Goal: Answer question/provide support

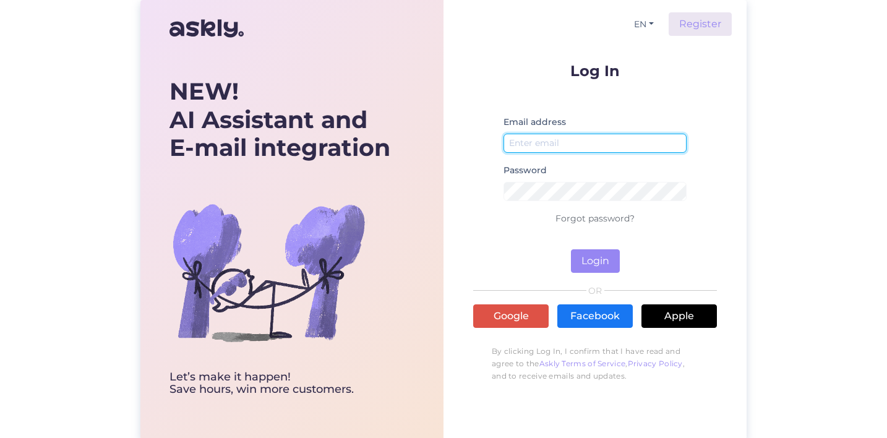
click at [561, 139] on input "email" at bounding box center [594, 143] width 183 height 19
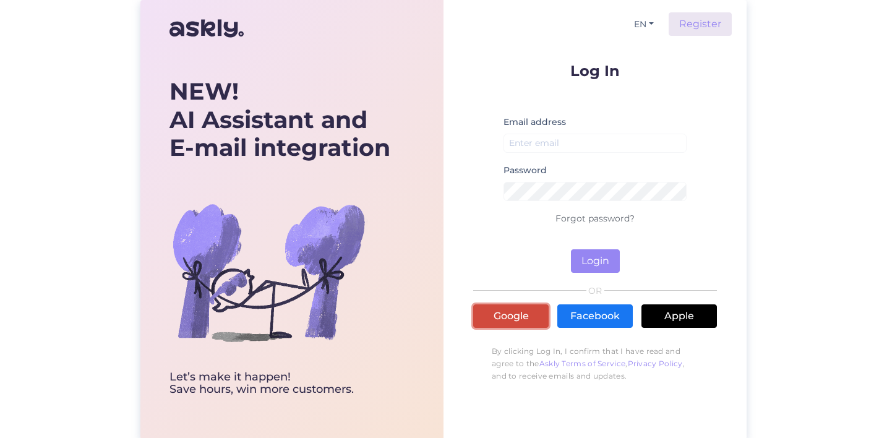
click at [520, 315] on link "Google" at bounding box center [510, 315] width 75 height 23
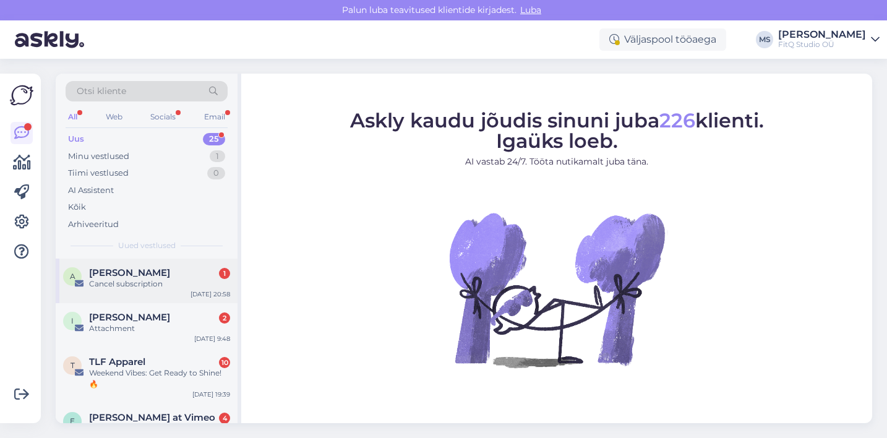
click at [140, 285] on div "Cancel subscription" at bounding box center [159, 283] width 141 height 11
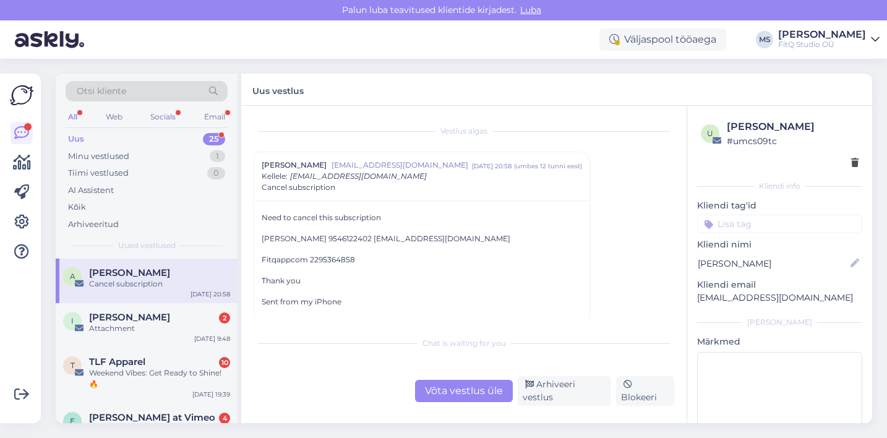
click at [450, 389] on div "Võta vestlus üle" at bounding box center [464, 391] width 98 height 22
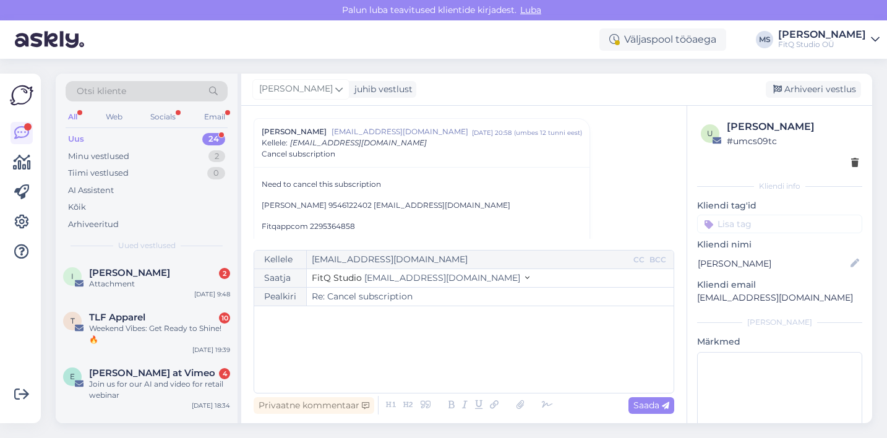
click at [370, 346] on div "﻿" at bounding box center [463, 349] width 407 height 74
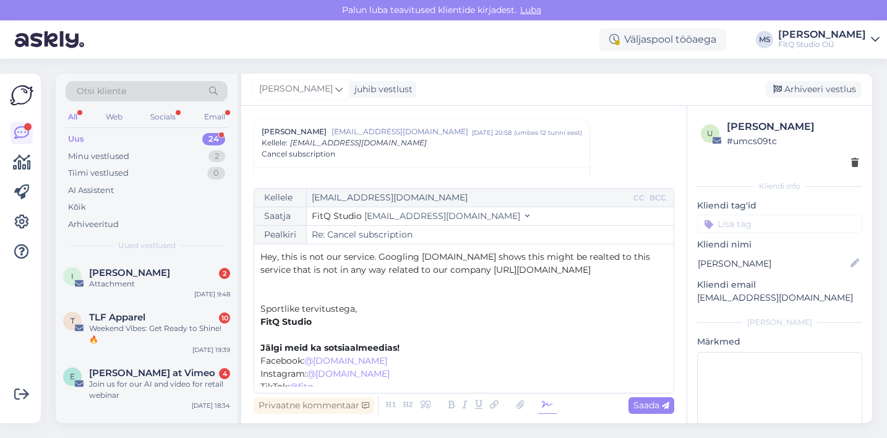
click at [547, 404] on icon at bounding box center [547, 404] width 19 height 17
click at [506, 291] on p "﻿" at bounding box center [463, 295] width 407 height 13
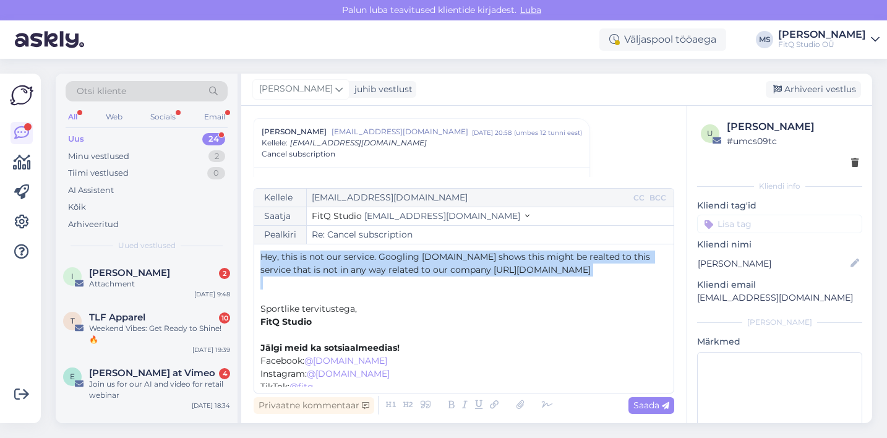
drag, startPoint x: 260, startPoint y: 260, endPoint x: 561, endPoint y: 290, distance: 303.3
click at [561, 290] on div "Kellele [EMAIL_ADDRESS][DOMAIN_NAME] CC BCC Saatja FitQ Studio [EMAIL_ADDRESS][…" at bounding box center [464, 290] width 420 height 205
copy div "Hey, this is not our service. Googling [DOMAIN_NAME] shows this might be realte…"
click at [640, 405] on span "Saada" at bounding box center [651, 404] width 36 height 11
type input "Re: Cancel subscription"
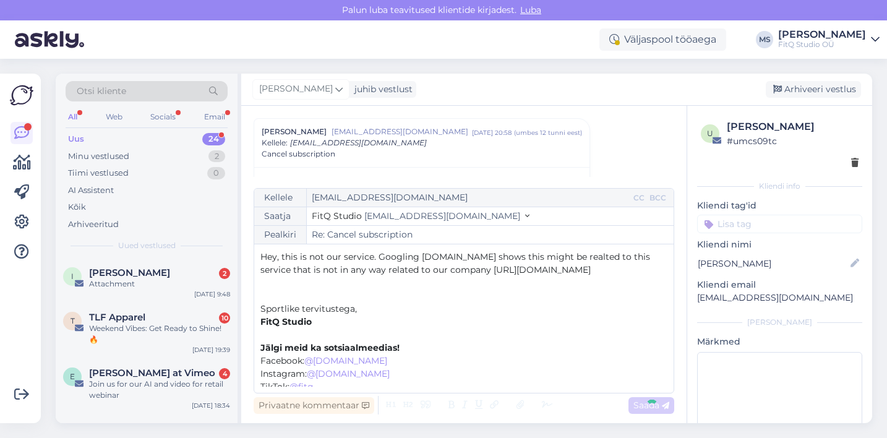
scroll to position [190, 0]
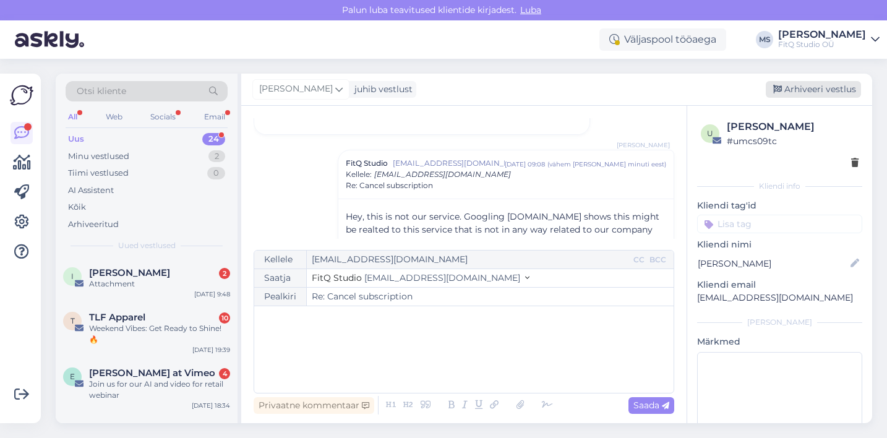
click at [801, 87] on div "Arhiveeri vestlus" at bounding box center [813, 89] width 95 height 17
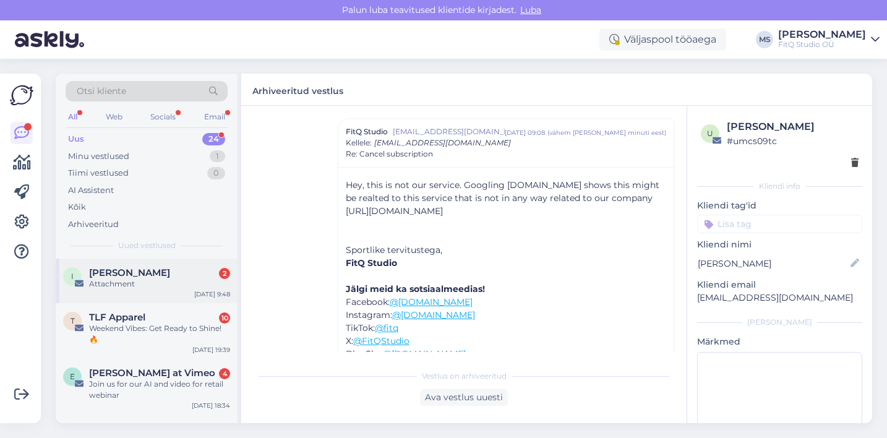
click at [194, 276] on div "[PERSON_NAME] 2" at bounding box center [159, 272] width 141 height 11
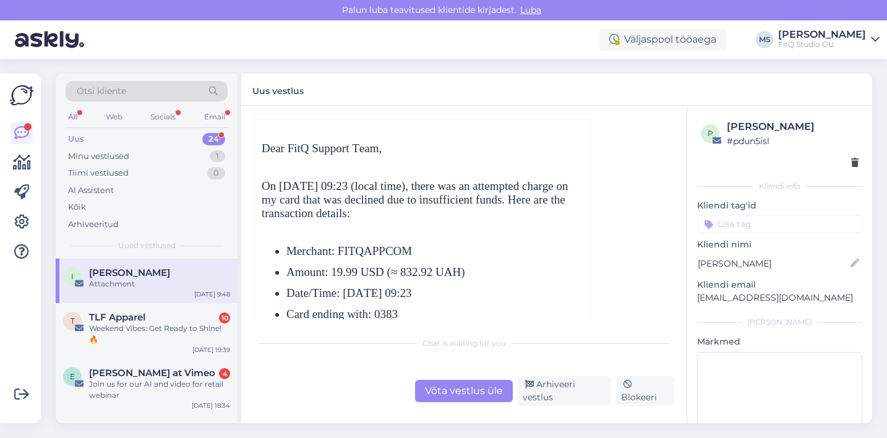
scroll to position [165, 0]
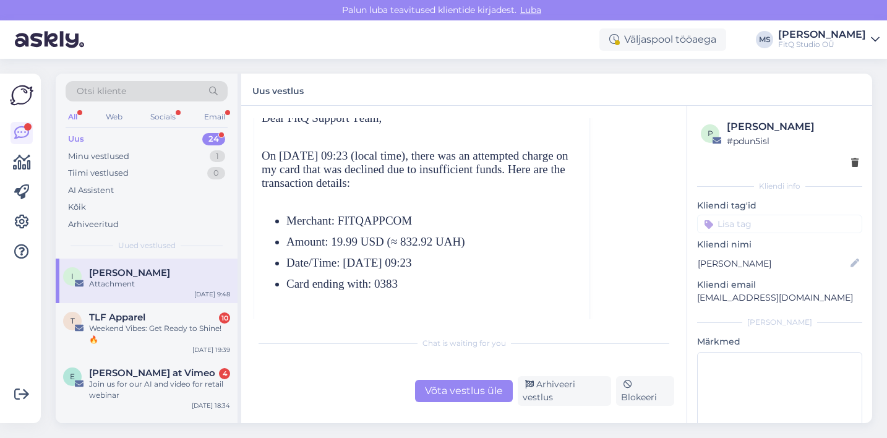
click at [449, 389] on div "Võta vestlus üle" at bounding box center [464, 391] width 98 height 22
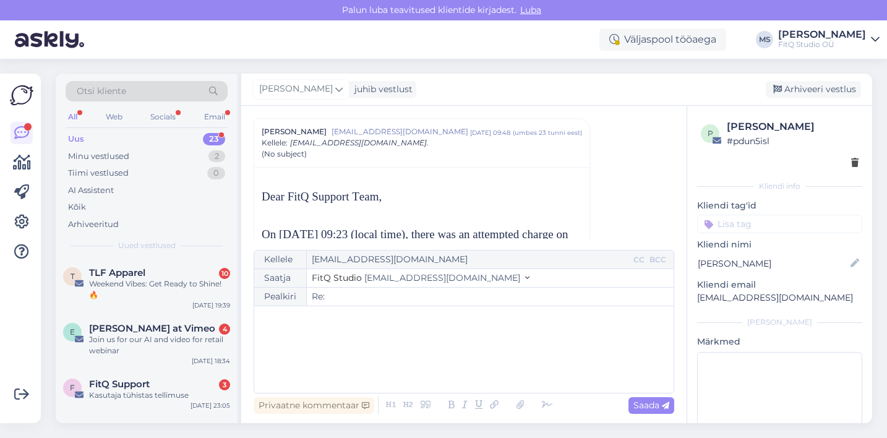
click at [399, 348] on div "﻿" at bounding box center [463, 349] width 407 height 74
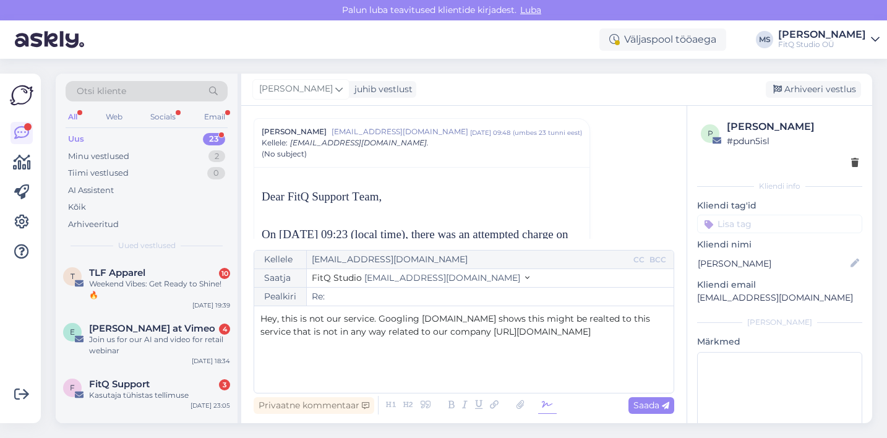
click at [542, 403] on icon at bounding box center [547, 404] width 19 height 17
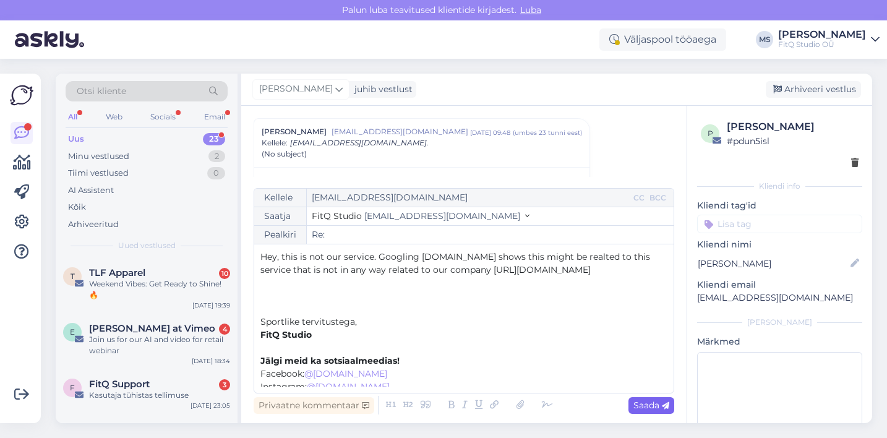
click at [647, 407] on span "Saada" at bounding box center [651, 404] width 36 height 11
type input "Re: Re:"
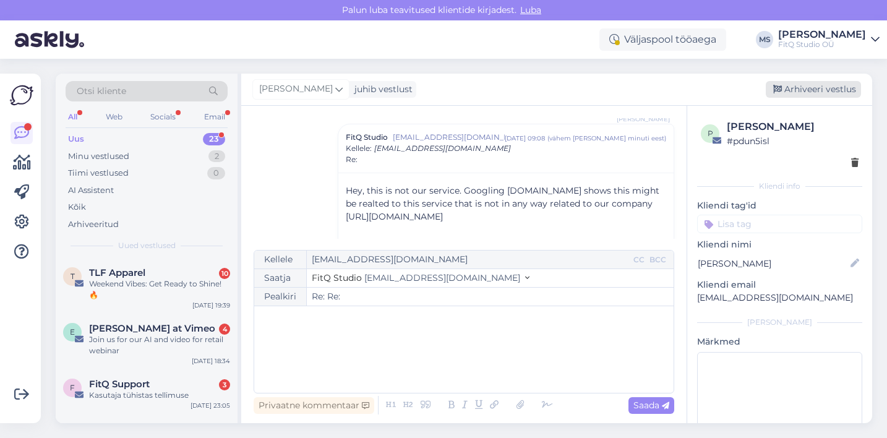
click at [794, 88] on div "Arhiveeri vestlus" at bounding box center [813, 89] width 95 height 17
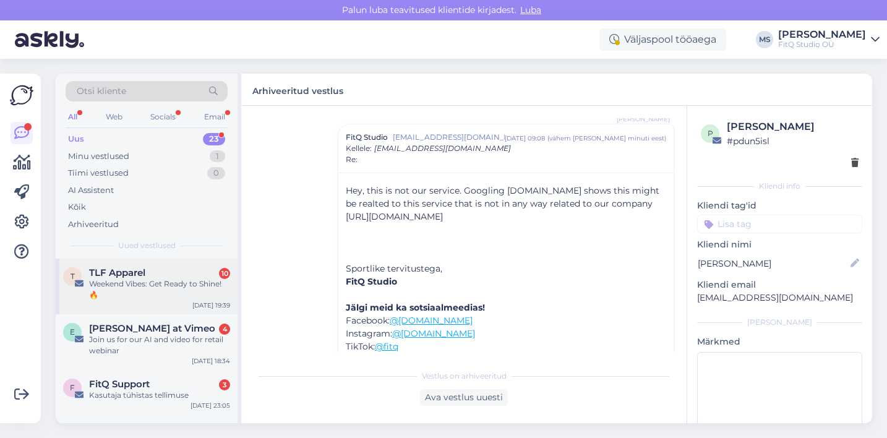
click at [147, 276] on div "TLF Apparel 10" at bounding box center [159, 272] width 141 height 11
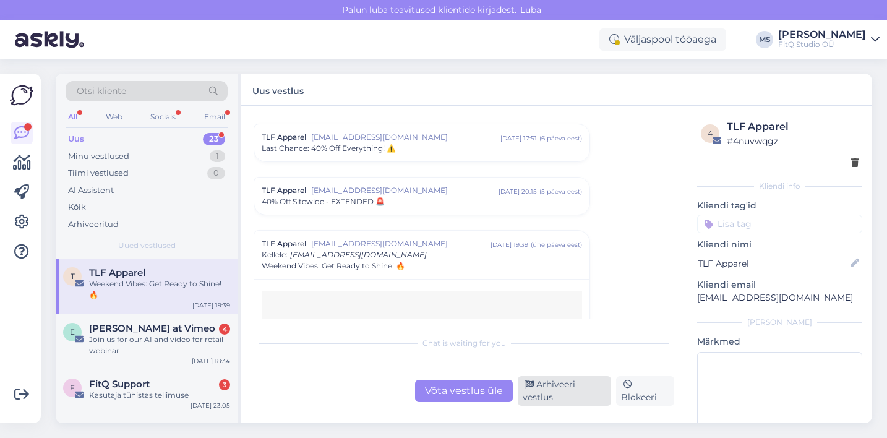
click at [542, 395] on div "Arhiveeri vestlus" at bounding box center [564, 391] width 93 height 30
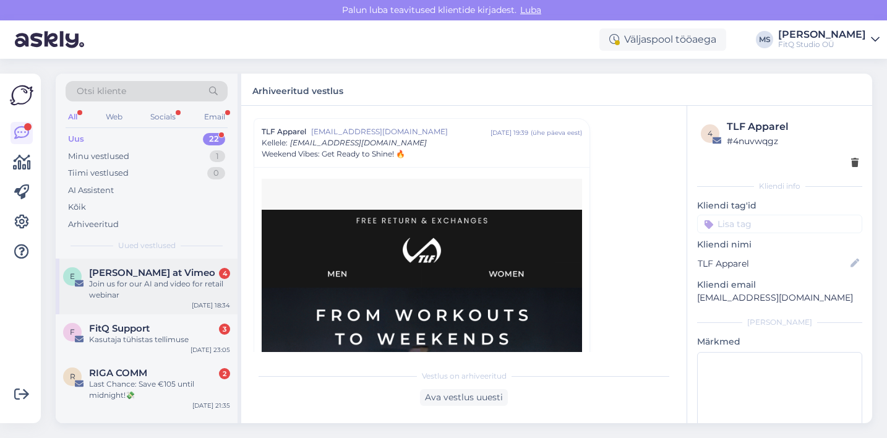
click at [163, 287] on div "Join us for our AI and video for retail webinar" at bounding box center [159, 289] width 141 height 22
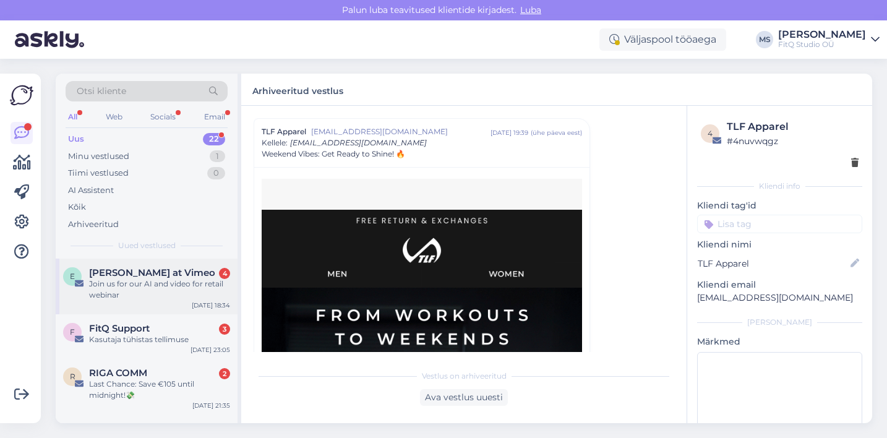
scroll to position [932, 0]
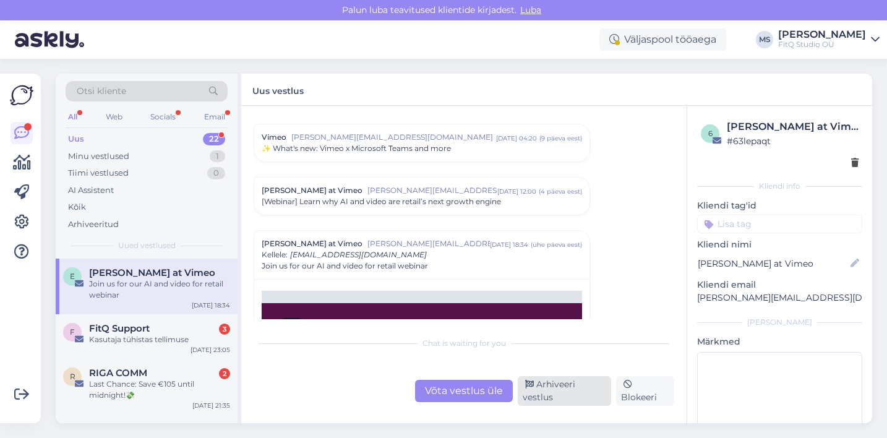
click at [540, 385] on div "Arhiveeri vestlus" at bounding box center [564, 391] width 93 height 30
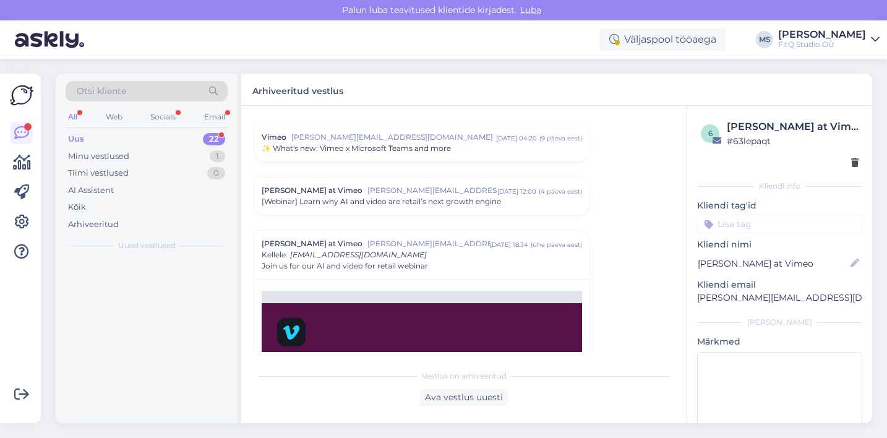
scroll to position [1044, 0]
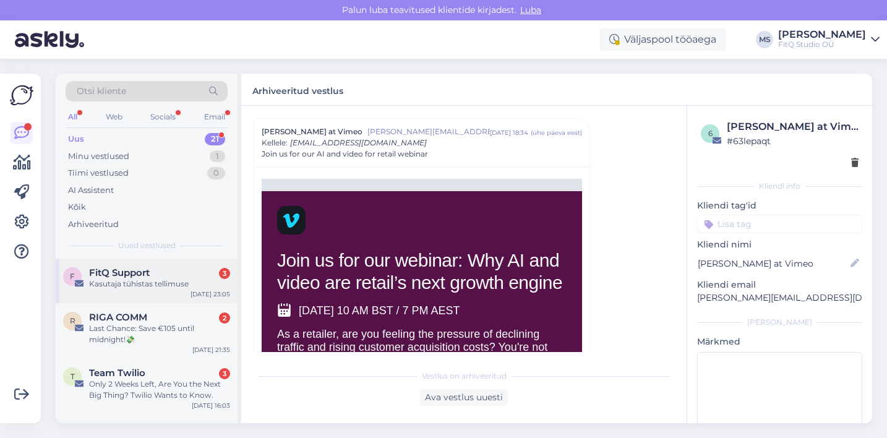
click at [119, 287] on div "Kasutaja tühistas tellimuse" at bounding box center [159, 283] width 141 height 11
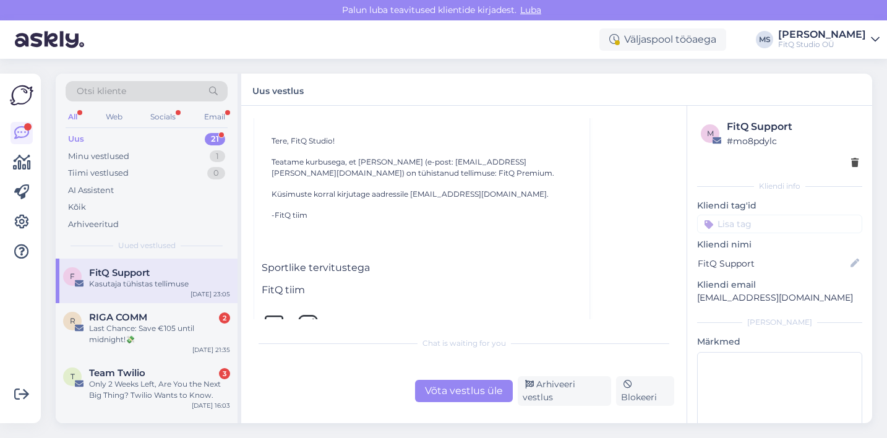
scroll to position [5477, 0]
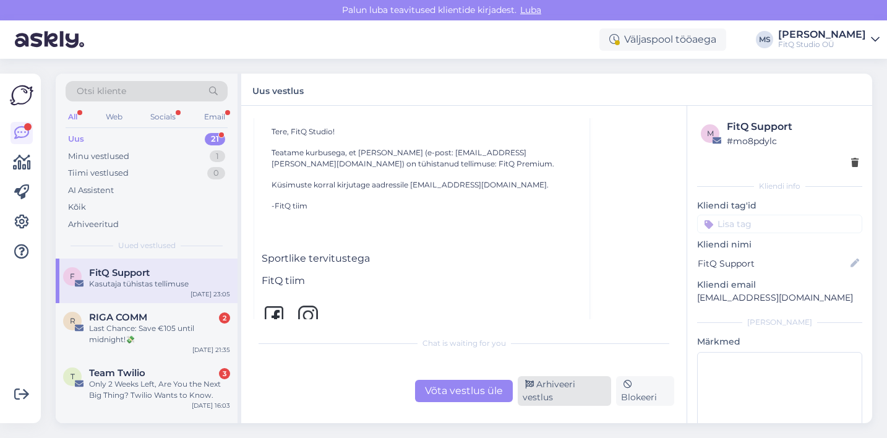
click at [563, 377] on div "Arhiveeri vestlus" at bounding box center [564, 391] width 93 height 30
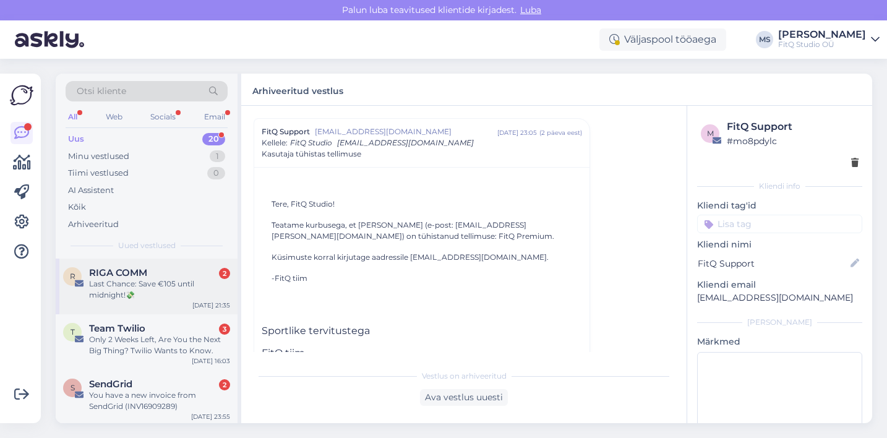
click at [203, 278] on div "Last Chance: Save €105 until midnight!💸" at bounding box center [159, 289] width 141 height 22
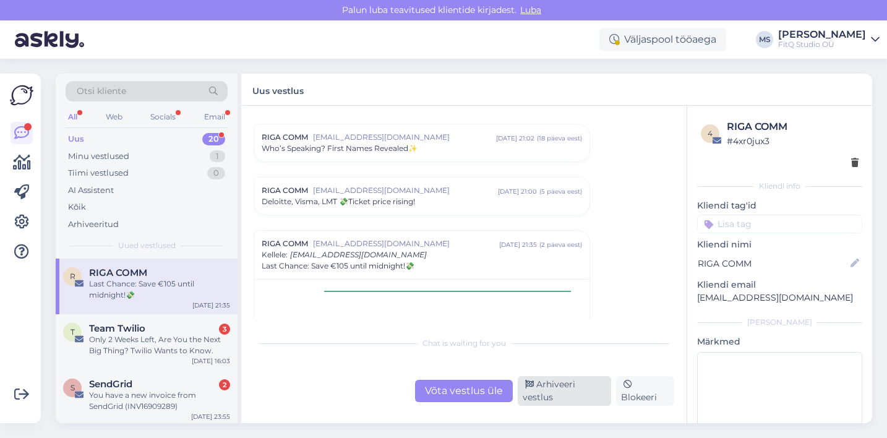
click at [555, 378] on div "Arhiveeri vestlus" at bounding box center [564, 391] width 93 height 30
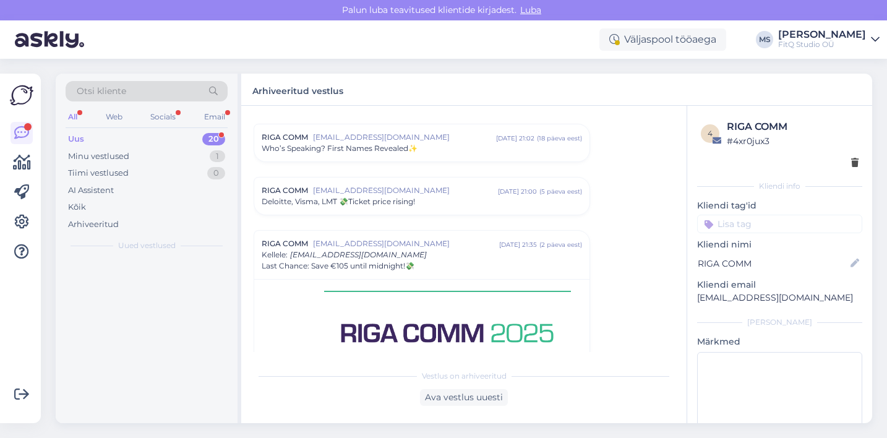
scroll to position [459, 0]
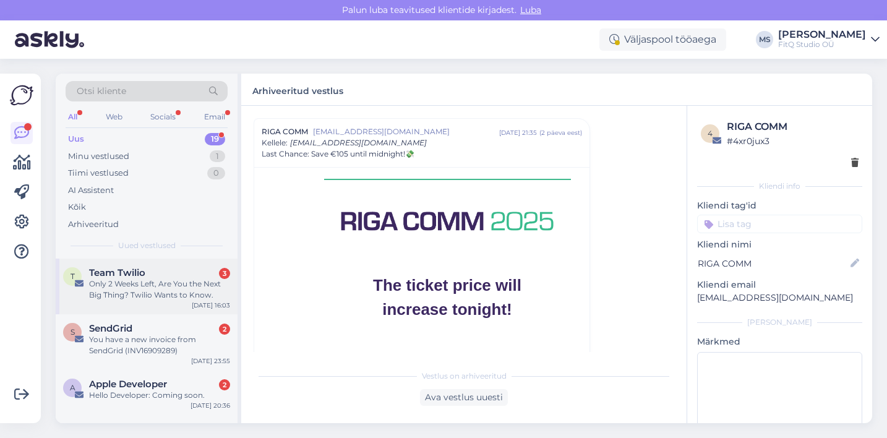
click at [172, 276] on div "Team Twilio 3" at bounding box center [159, 272] width 141 height 11
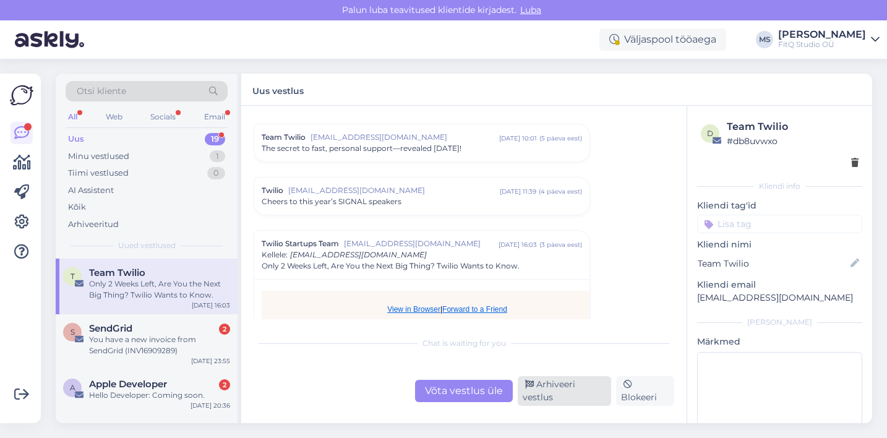
click at [552, 387] on div "Arhiveeri vestlus" at bounding box center [564, 391] width 93 height 30
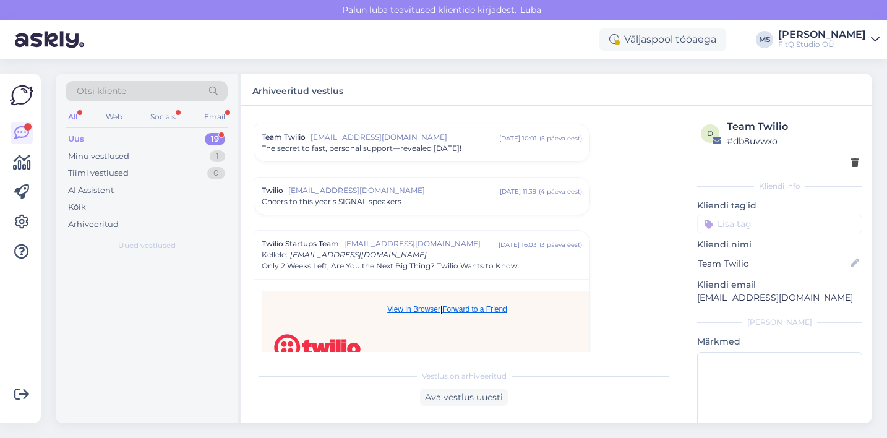
scroll to position [1416, 0]
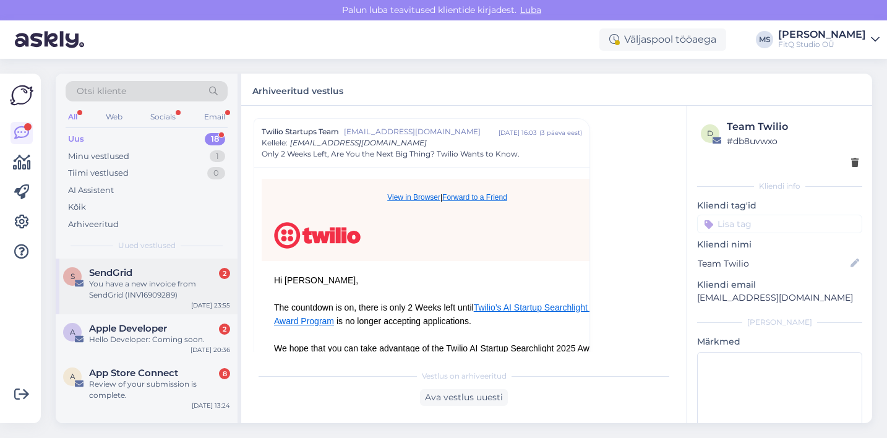
click at [139, 289] on div "You have a new invoice from SendGrid (INV16909289)" at bounding box center [159, 289] width 141 height 22
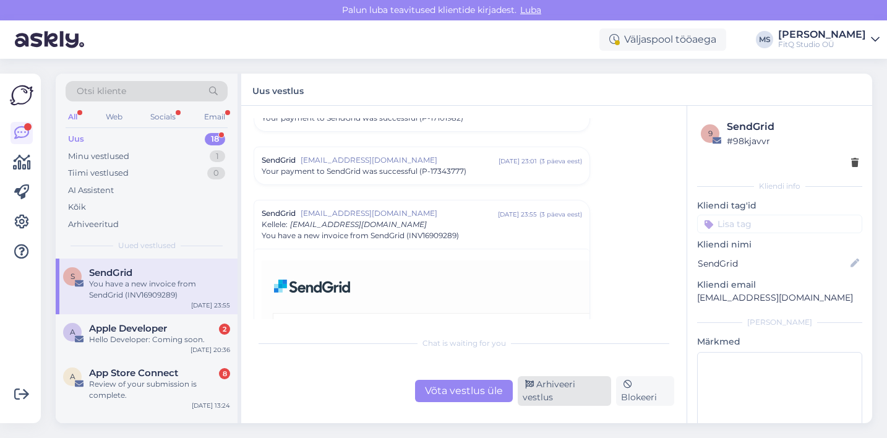
click at [563, 391] on div "Arhiveeri vestlus" at bounding box center [564, 391] width 93 height 30
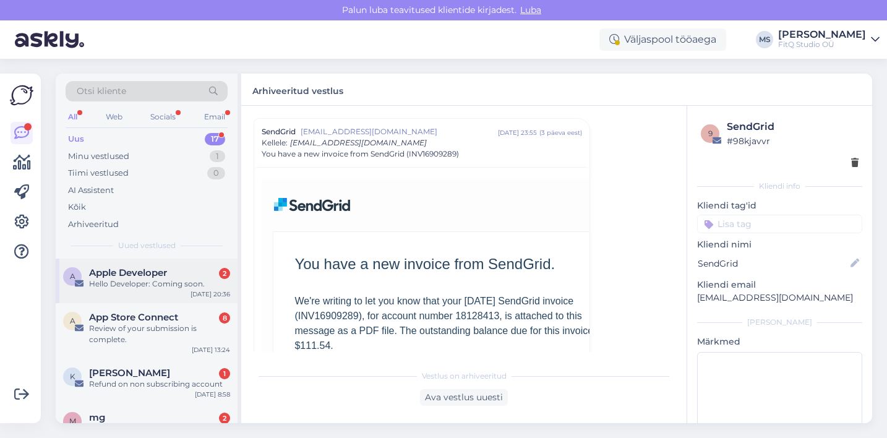
click at [152, 269] on span "Apple Developer" at bounding box center [128, 272] width 78 height 11
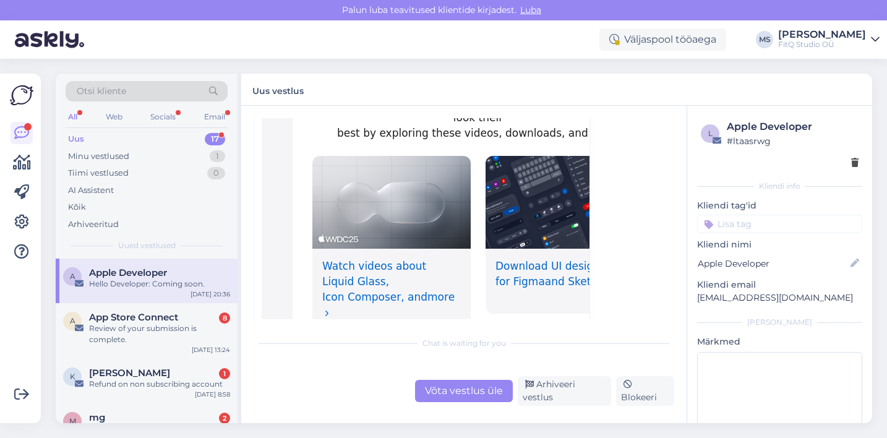
scroll to position [767, 0]
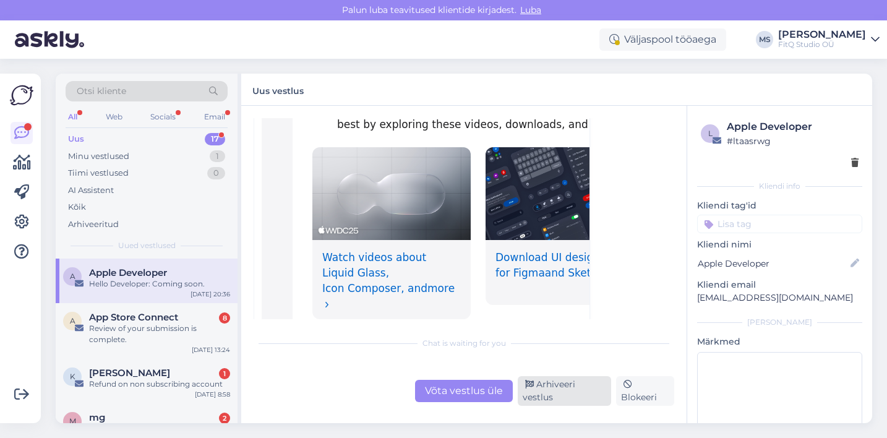
click at [543, 388] on div "Arhiveeri vestlus" at bounding box center [564, 391] width 93 height 30
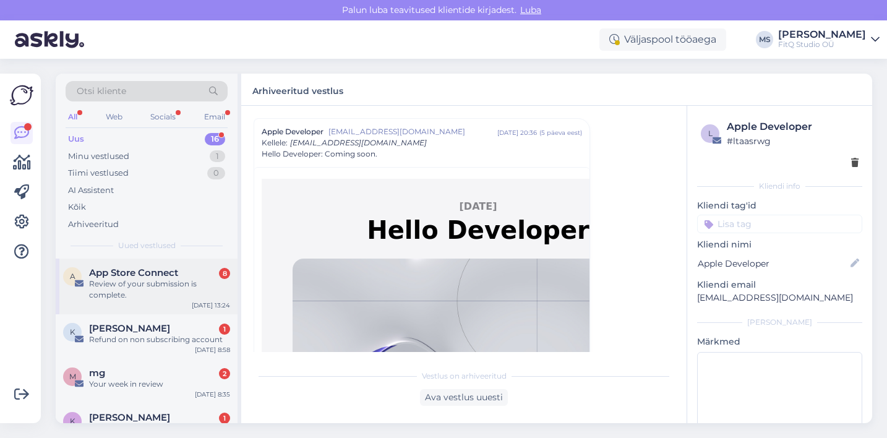
click at [132, 293] on div "Review of your submission is complete." at bounding box center [159, 289] width 141 height 22
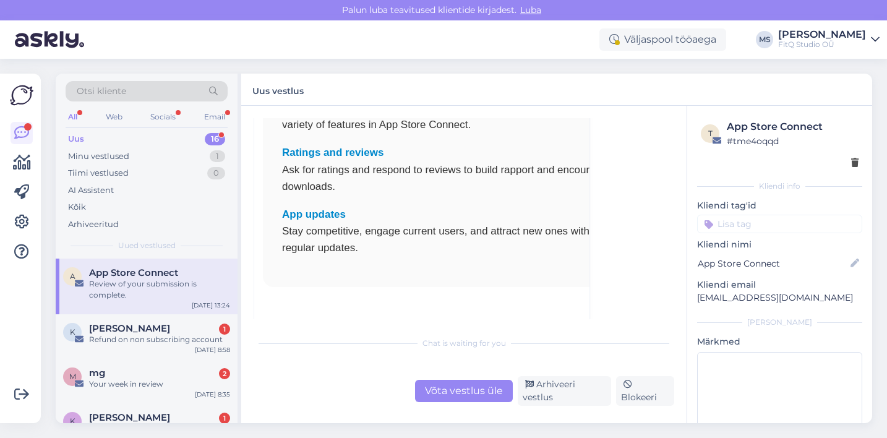
scroll to position [1475, 0]
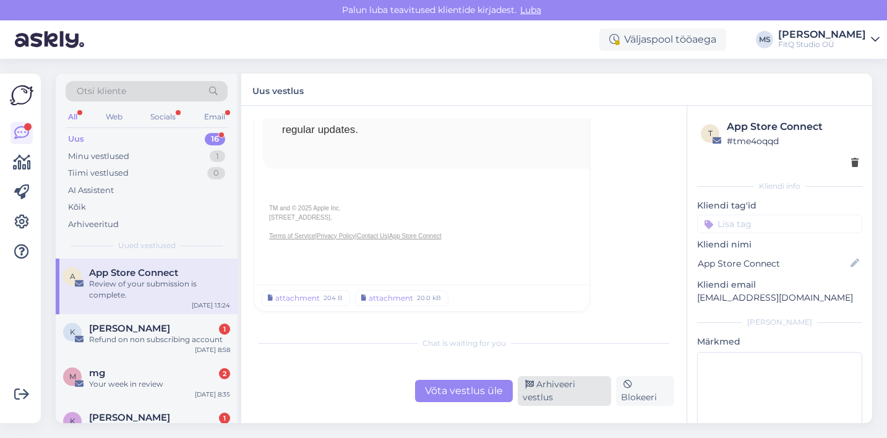
click at [553, 379] on div "Arhiveeri vestlus" at bounding box center [564, 391] width 93 height 30
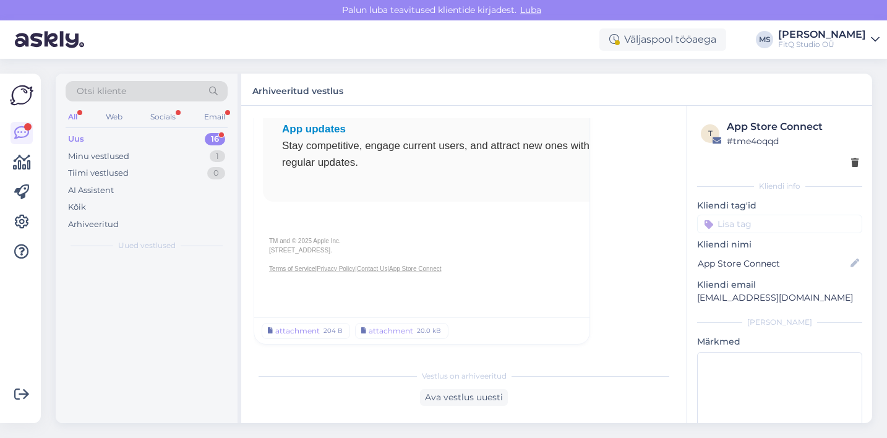
scroll to position [751, 0]
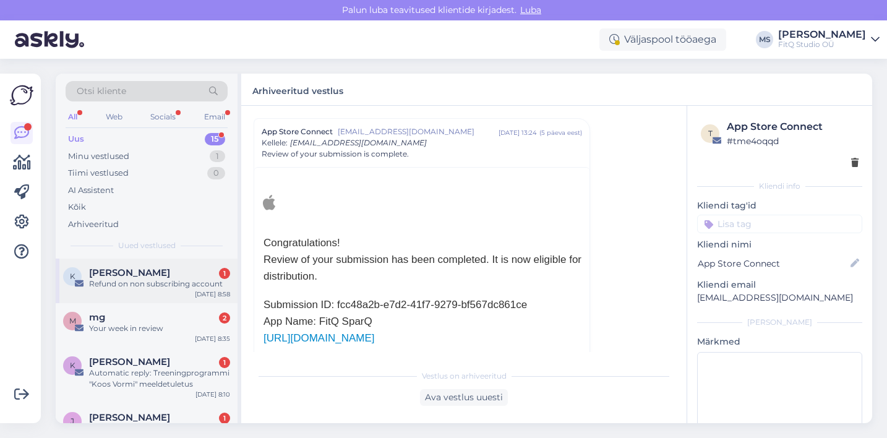
click at [158, 280] on div "Refund on non subscribing account" at bounding box center [159, 283] width 141 height 11
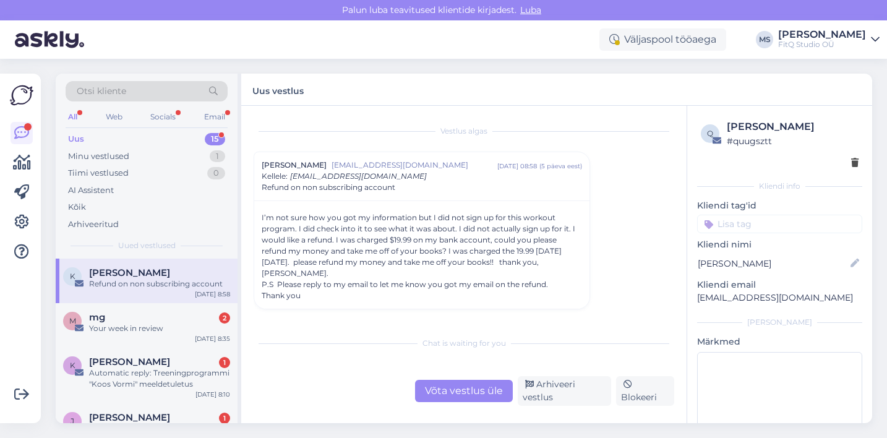
click at [448, 390] on div "Võta vestlus üle" at bounding box center [464, 391] width 98 height 22
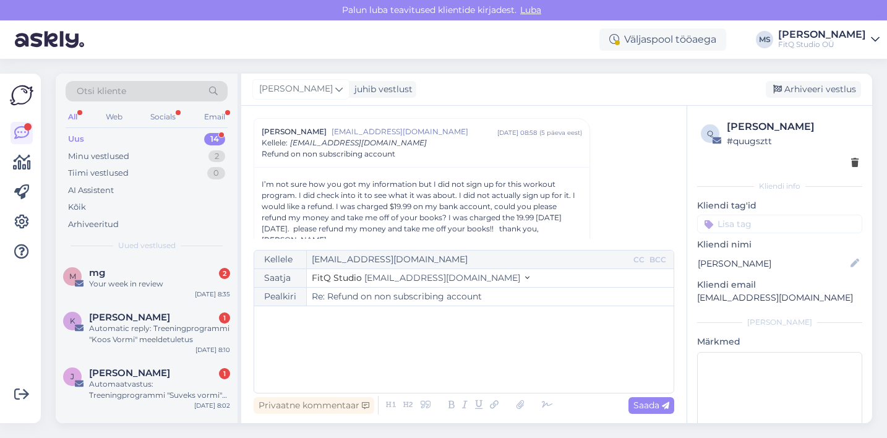
click at [321, 331] on div "﻿" at bounding box center [463, 349] width 407 height 74
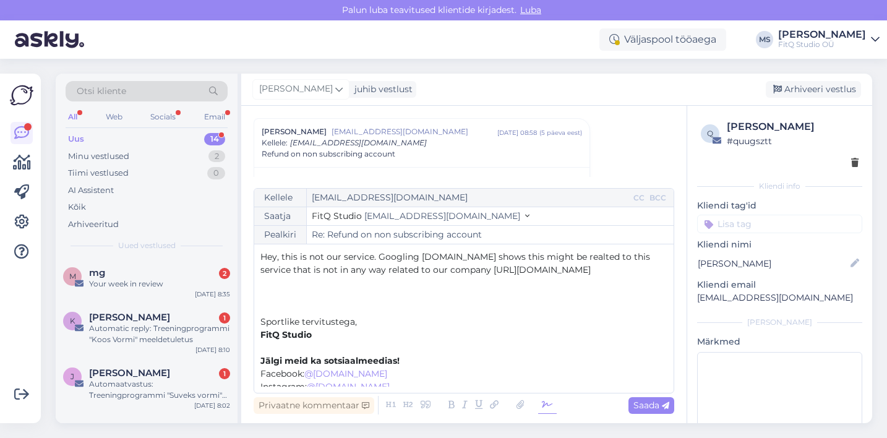
click at [546, 408] on icon at bounding box center [547, 404] width 19 height 17
click at [662, 404] on icon at bounding box center [665, 405] width 7 height 7
type input "Re: Re: Refund on non subscribing account"
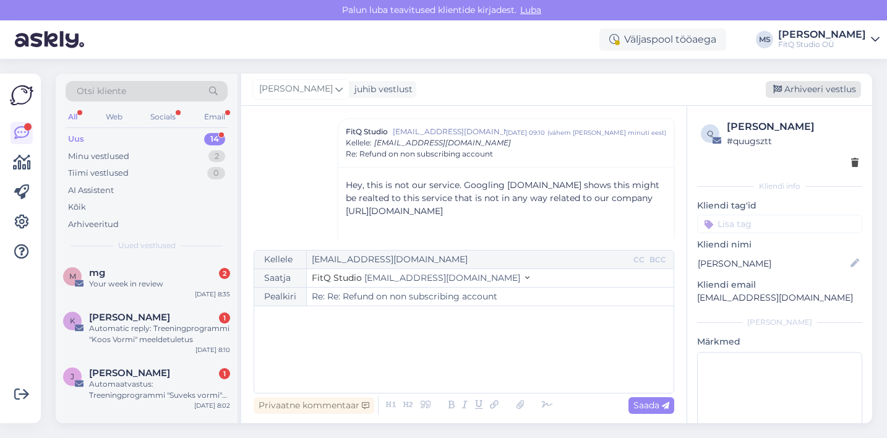
click at [806, 92] on div "Arhiveeri vestlus" at bounding box center [813, 89] width 95 height 17
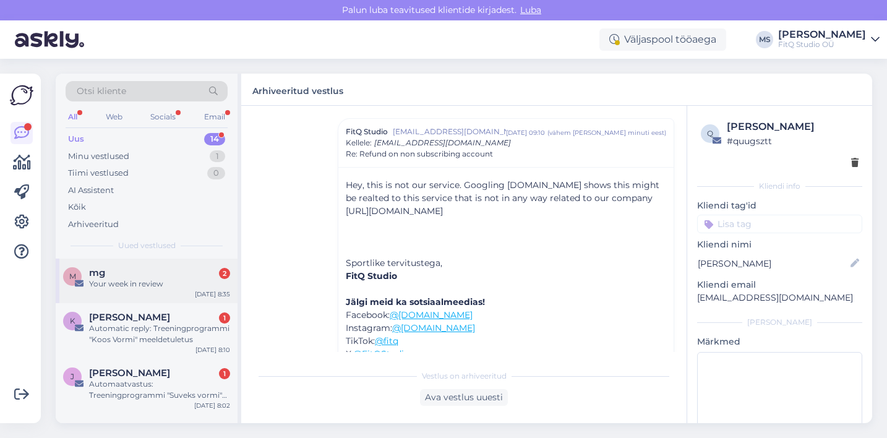
click at [137, 282] on div "Your week in review" at bounding box center [159, 283] width 141 height 11
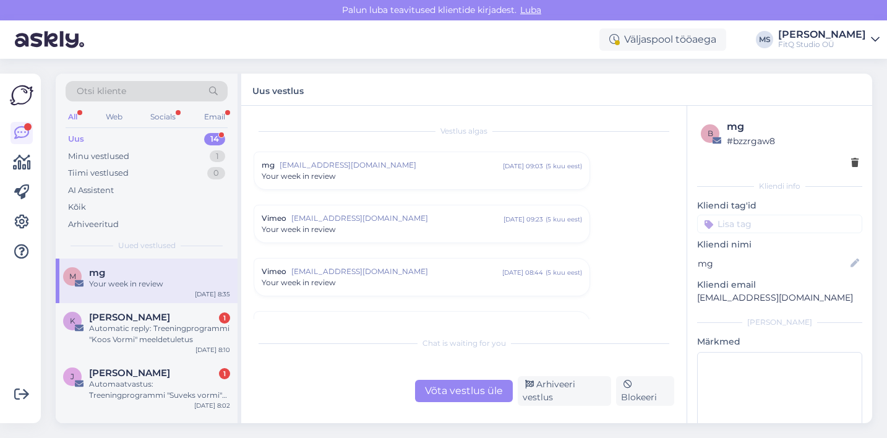
scroll to position [1676, 0]
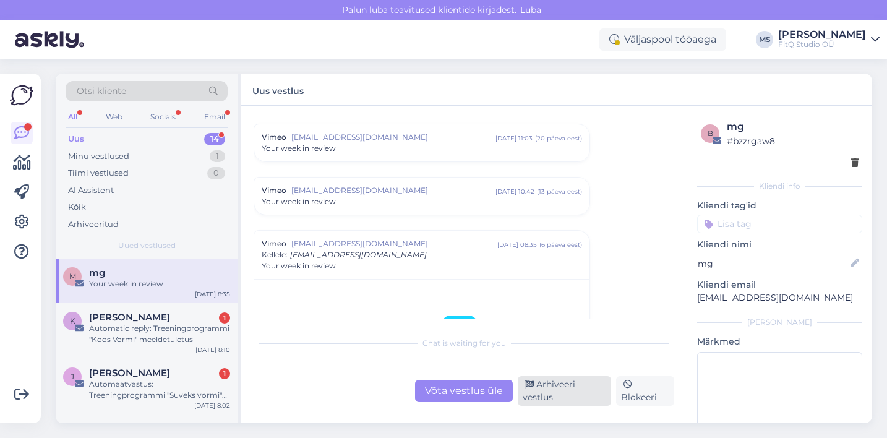
click at [578, 386] on div "Arhiveeri vestlus" at bounding box center [564, 391] width 93 height 30
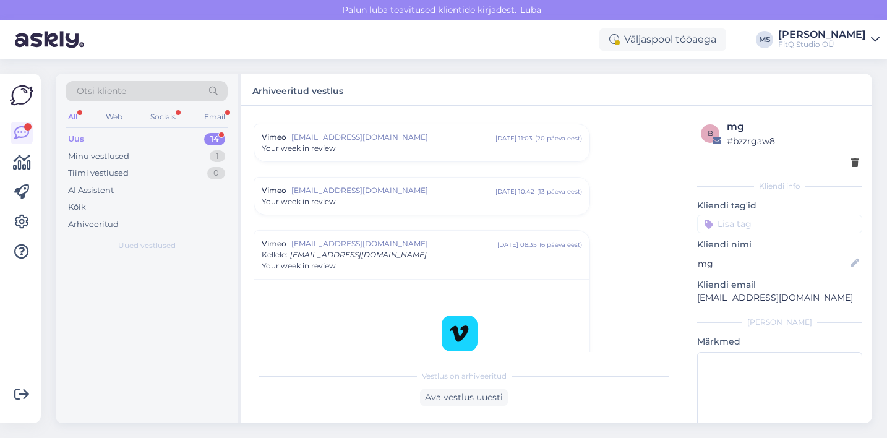
scroll to position [1788, 0]
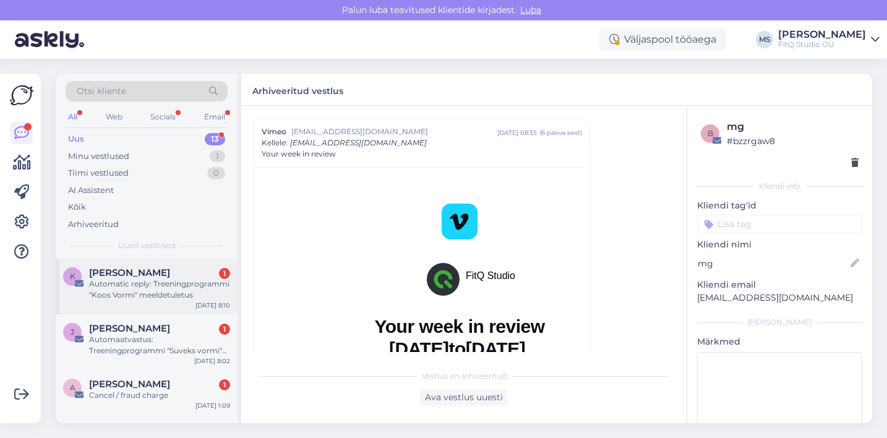
click at [116, 262] on div "K [PERSON_NAME] 1 Automatic reply: Treeningprogrammi "Koos Vormi" meeldetuletus…" at bounding box center [147, 286] width 182 height 56
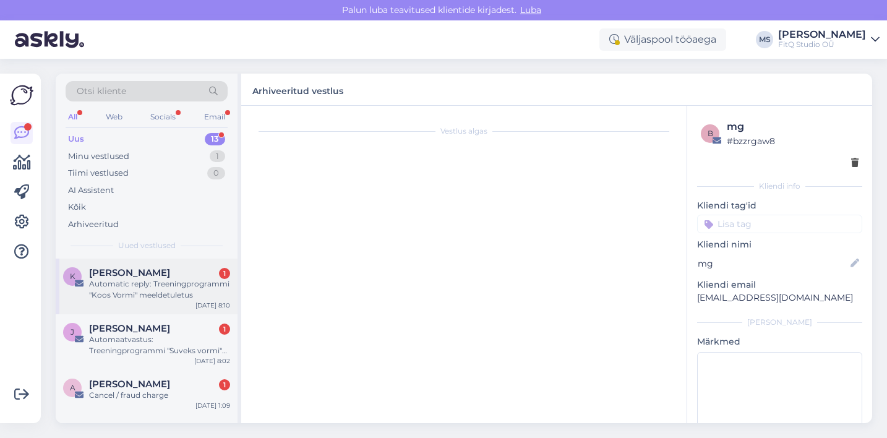
scroll to position [0, 0]
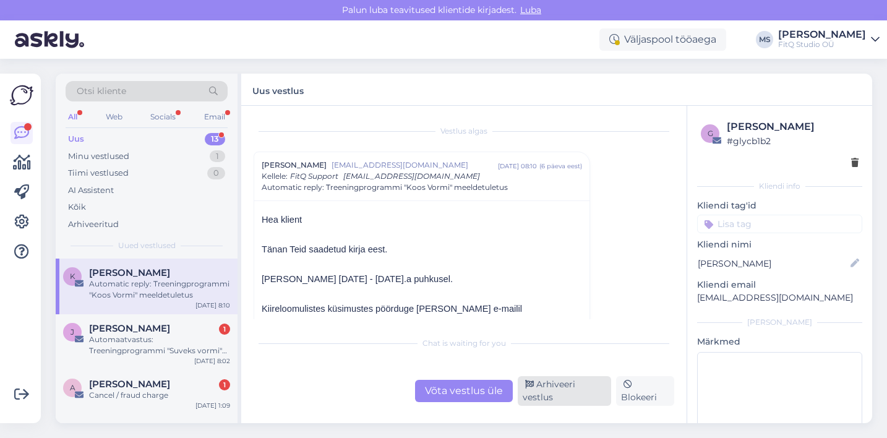
click at [571, 386] on div "Arhiveeri vestlus" at bounding box center [564, 391] width 93 height 30
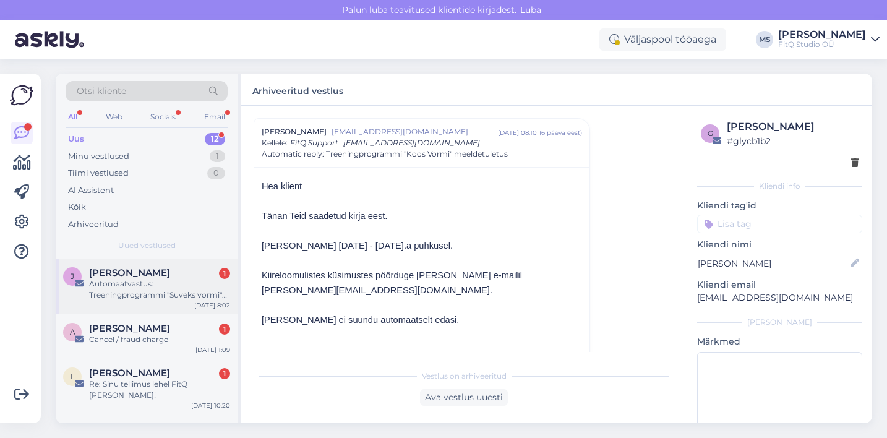
click at [131, 281] on div "Automaatvastus: Treeningprogrammi "Suveks vormi" meeldetuletus" at bounding box center [159, 289] width 141 height 22
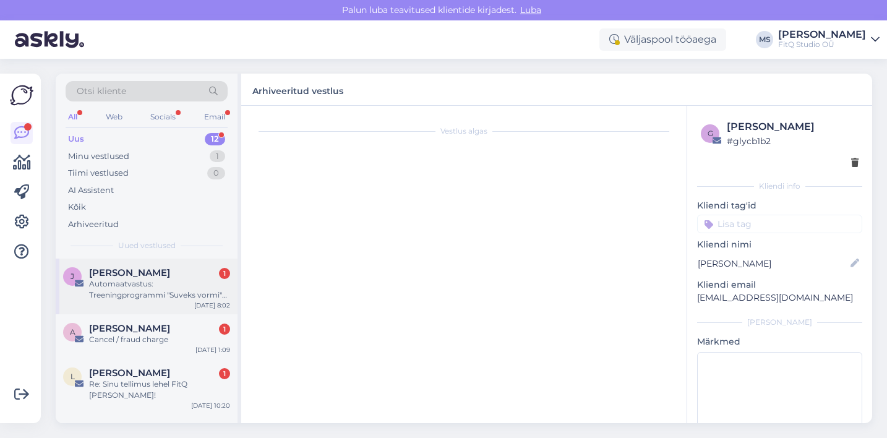
scroll to position [666, 0]
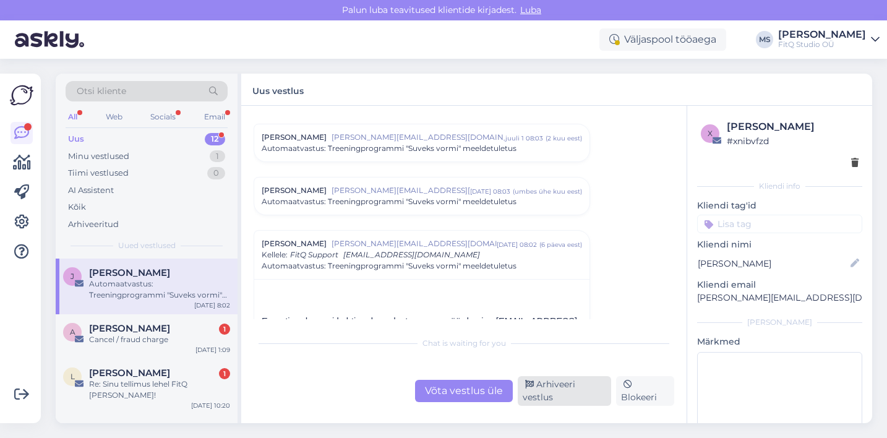
click at [576, 402] on div "Arhiveeri vestlus" at bounding box center [564, 391] width 93 height 30
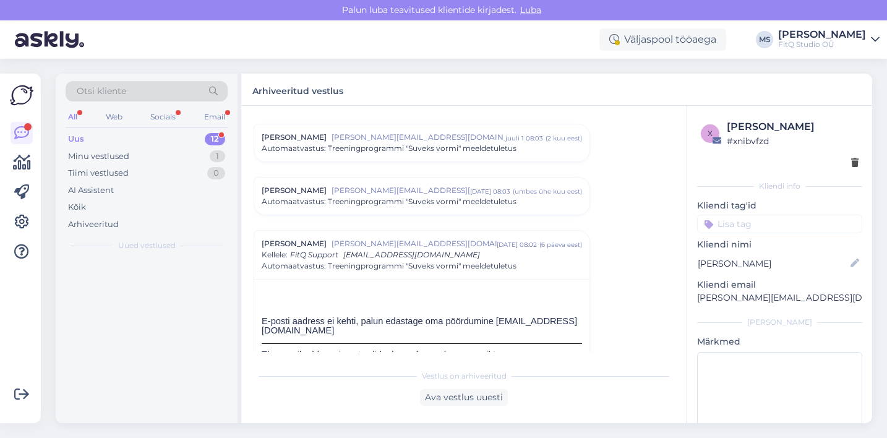
scroll to position [709, 0]
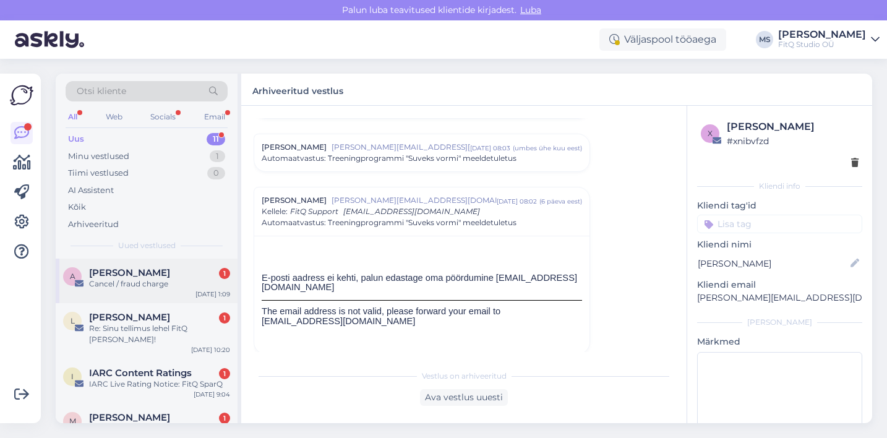
click at [161, 281] on div "Cancel / fraud charge" at bounding box center [159, 283] width 141 height 11
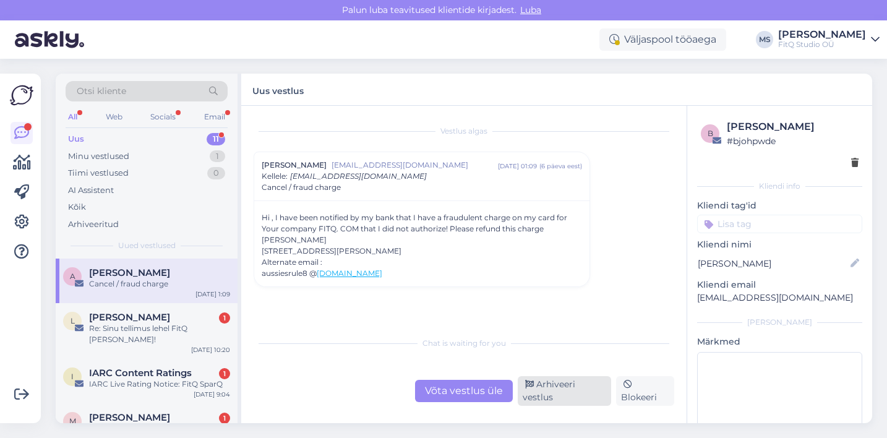
click at [569, 396] on div "Arhiveeri vestlus" at bounding box center [564, 391] width 93 height 30
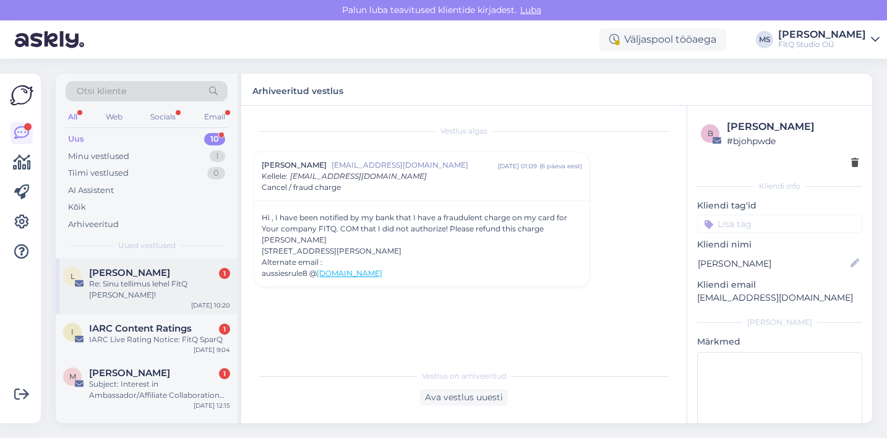
click at [161, 286] on div "Re: Sinu tellimus lehel FitQ [PERSON_NAME]!" at bounding box center [159, 289] width 141 height 22
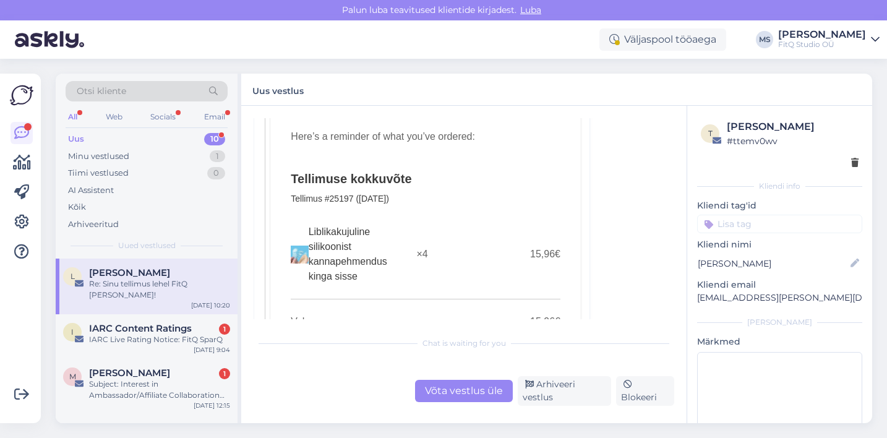
scroll to position [345, 0]
click at [155, 329] on span "IARC Content Ratings" at bounding box center [140, 328] width 103 height 11
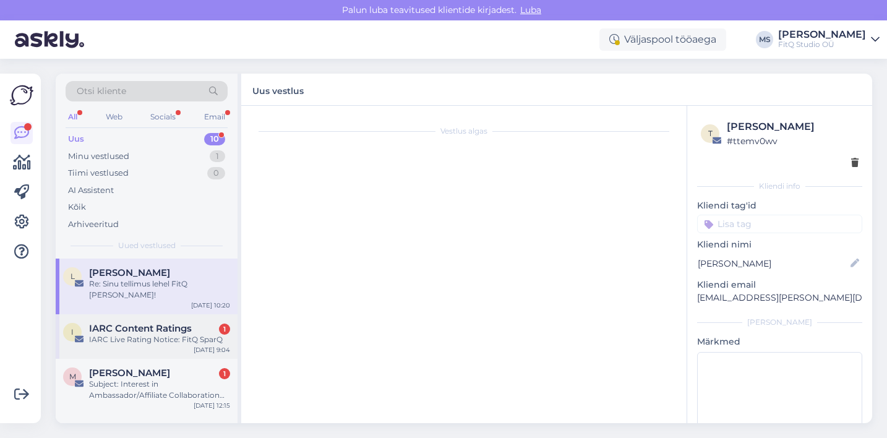
scroll to position [0, 0]
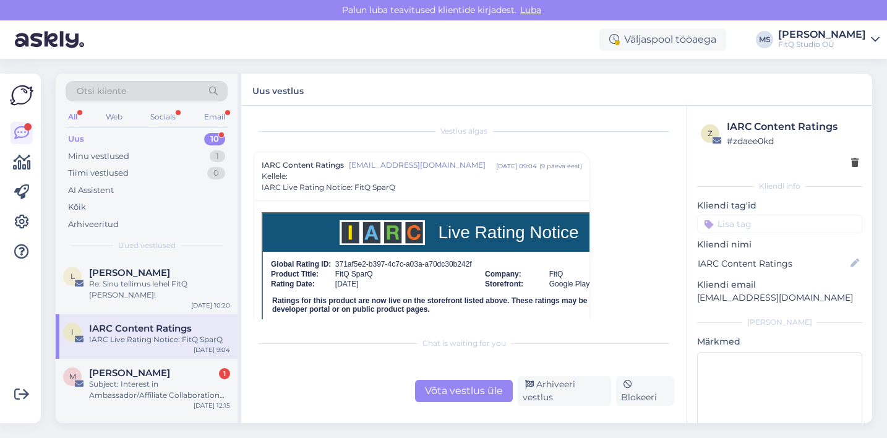
click at [793, 88] on div "Uus vestlus" at bounding box center [556, 90] width 631 height 32
click at [559, 394] on div "Arhiveeri vestlus" at bounding box center [564, 391] width 93 height 30
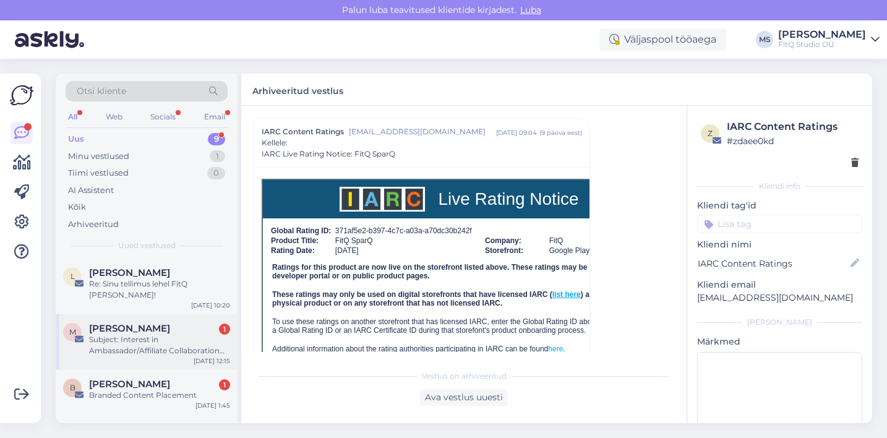
click at [147, 339] on div "Subject: Interest in Ambassador/Affiliate Collaboration Hello GymWolf Team, My …" at bounding box center [159, 345] width 141 height 22
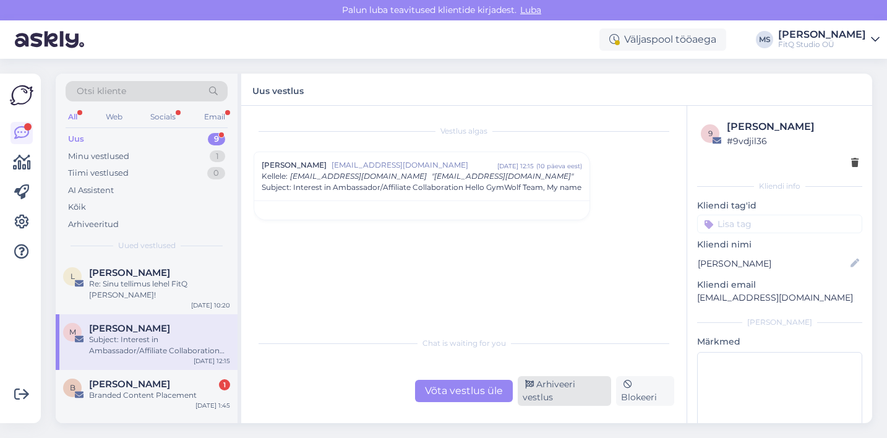
click at [561, 387] on div "Arhiveeri vestlus" at bounding box center [564, 391] width 93 height 30
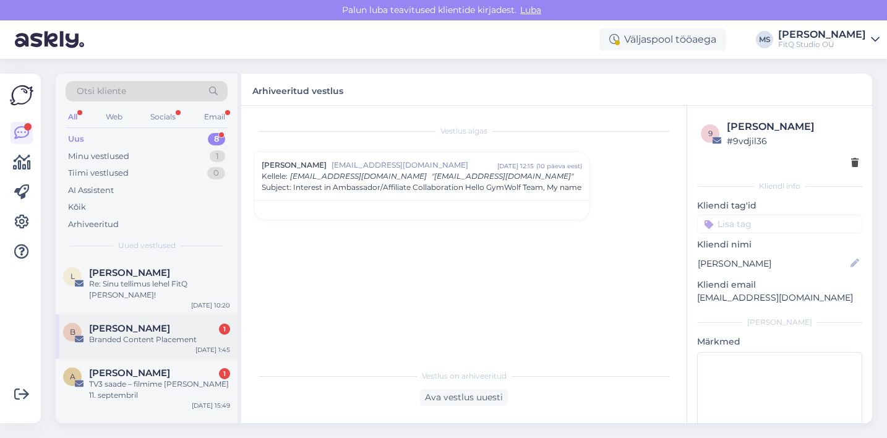
click at [148, 343] on div "Branded Content Placement" at bounding box center [159, 339] width 141 height 11
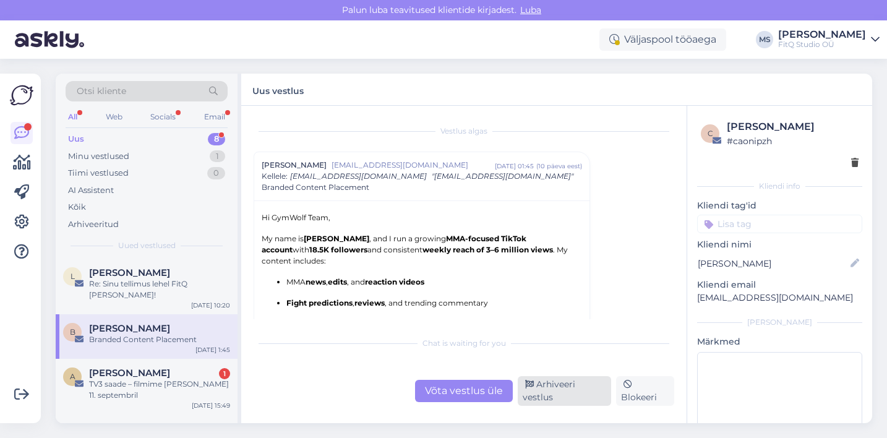
click at [547, 385] on div "Arhiveeri vestlus" at bounding box center [564, 391] width 93 height 30
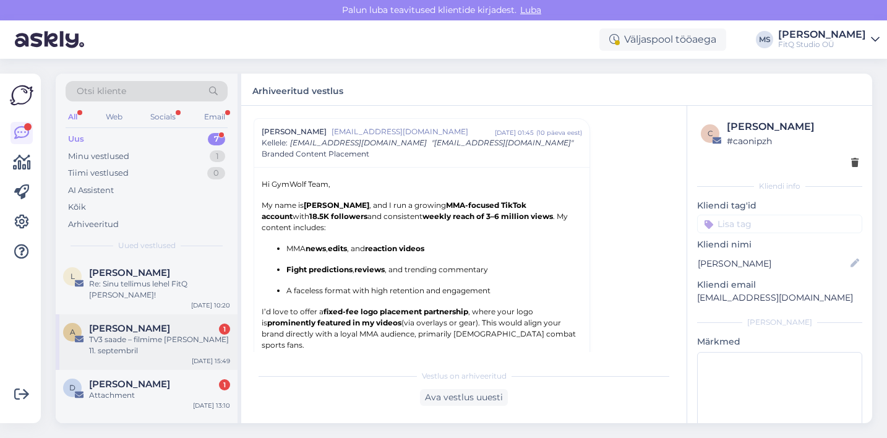
click at [155, 335] on div "TV3 saade – filmime [PERSON_NAME] 11. septembril" at bounding box center [159, 345] width 141 height 22
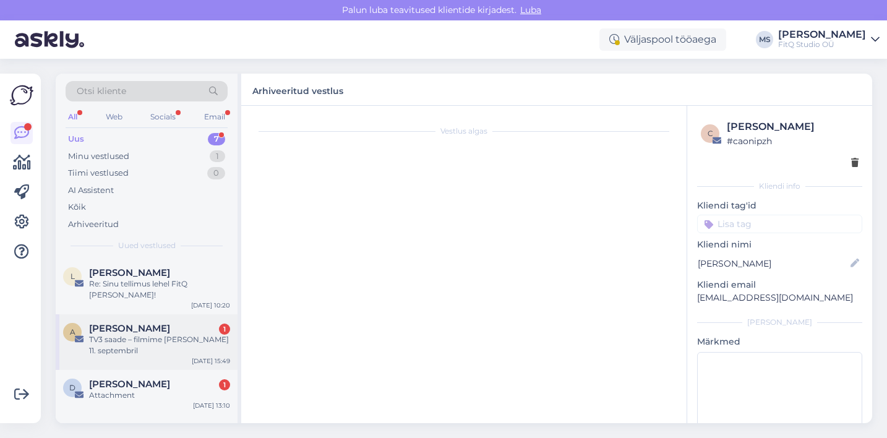
scroll to position [0, 0]
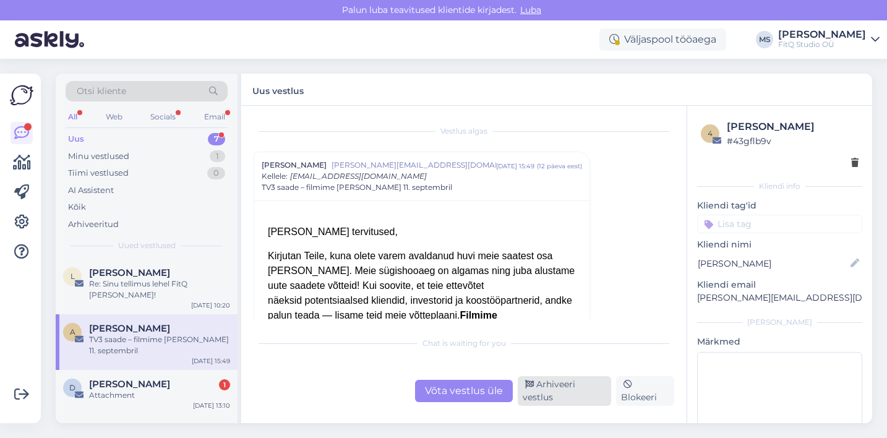
click at [537, 385] on div "Arhiveeri vestlus" at bounding box center [564, 391] width 93 height 30
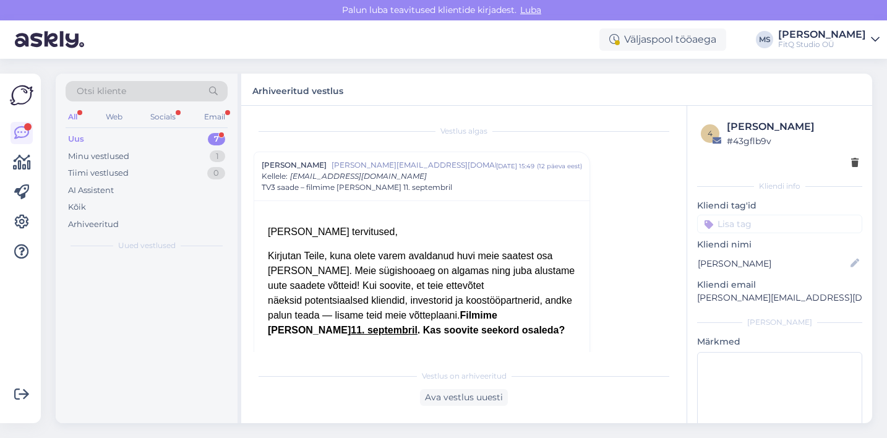
scroll to position [33, 0]
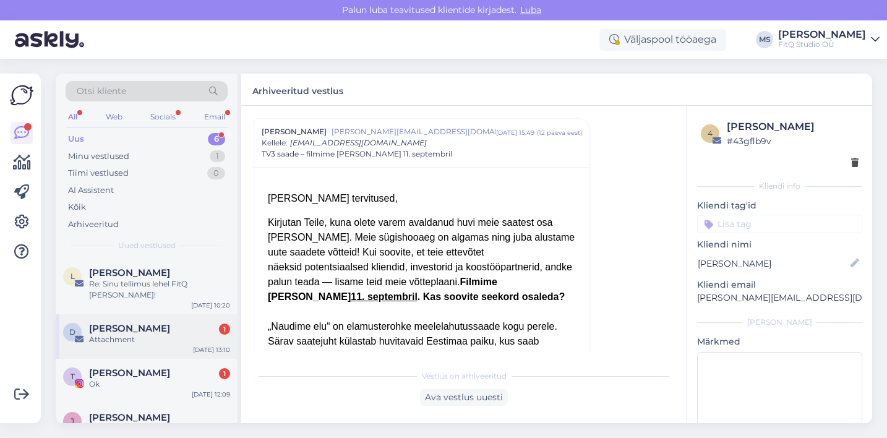
click at [125, 336] on div "Attachment" at bounding box center [159, 339] width 141 height 11
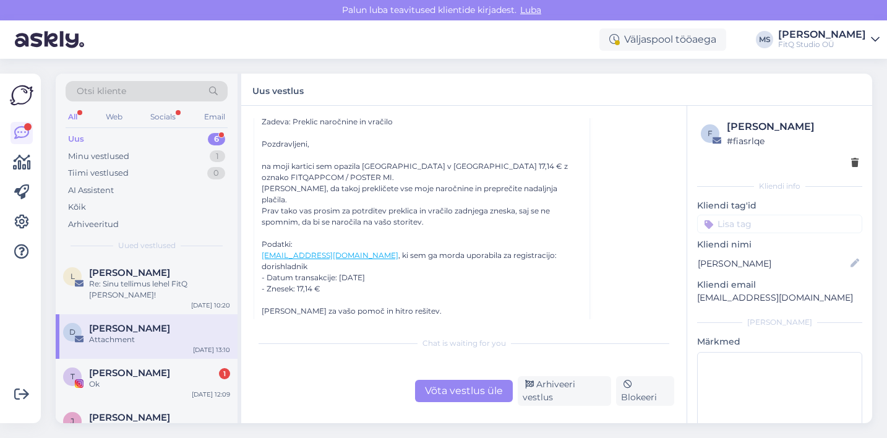
scroll to position [98, 0]
click at [479, 384] on div "Võta vestlus üle" at bounding box center [464, 391] width 98 height 22
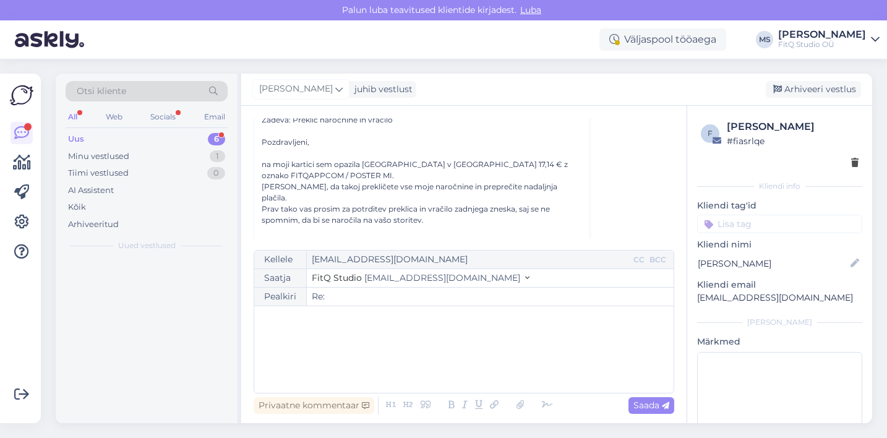
scroll to position [33, 0]
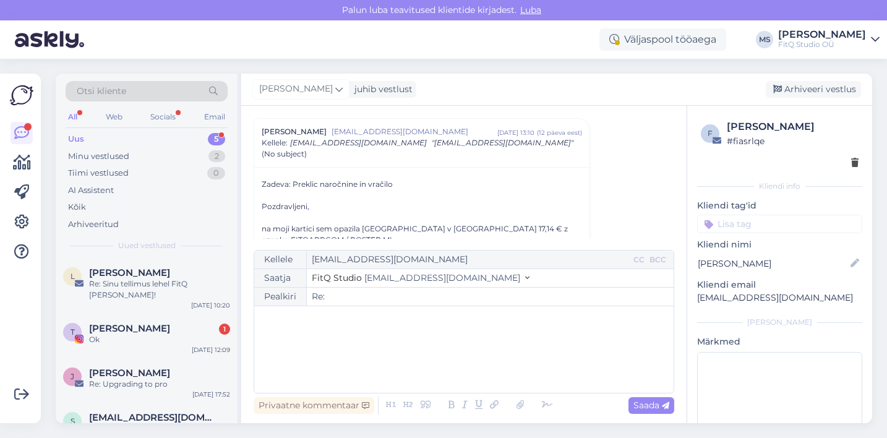
click at [329, 326] on div "﻿" at bounding box center [463, 349] width 407 height 74
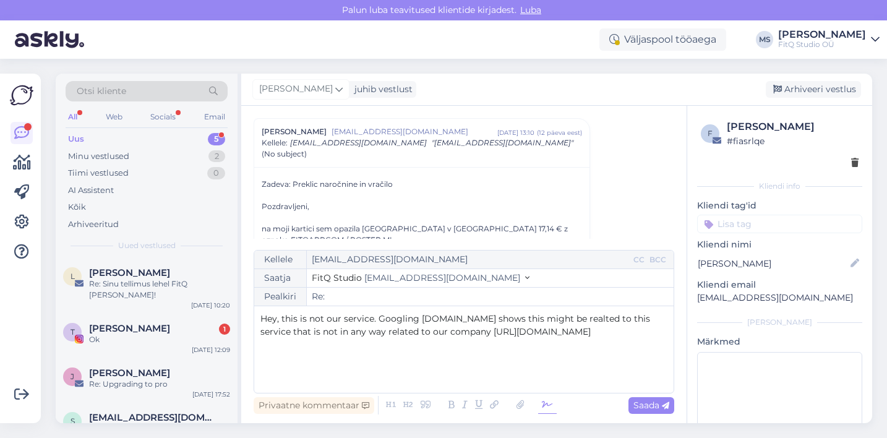
click at [547, 406] on icon at bounding box center [547, 404] width 19 height 17
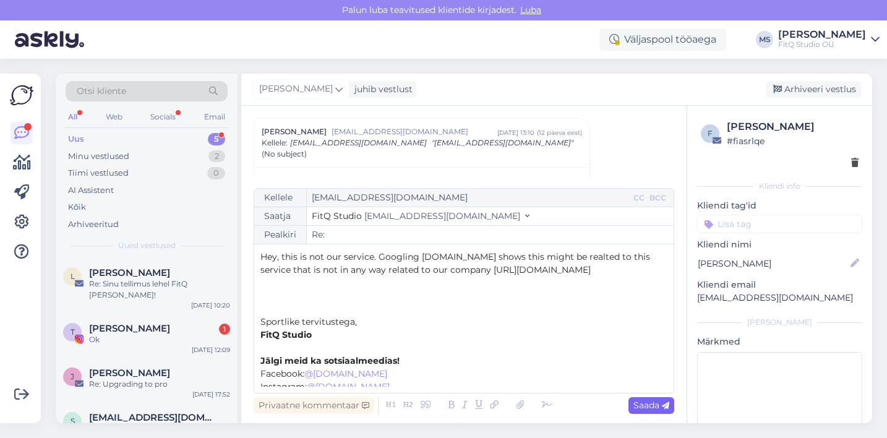
click at [644, 406] on span "Saada" at bounding box center [651, 404] width 36 height 11
type input "Re: Re:"
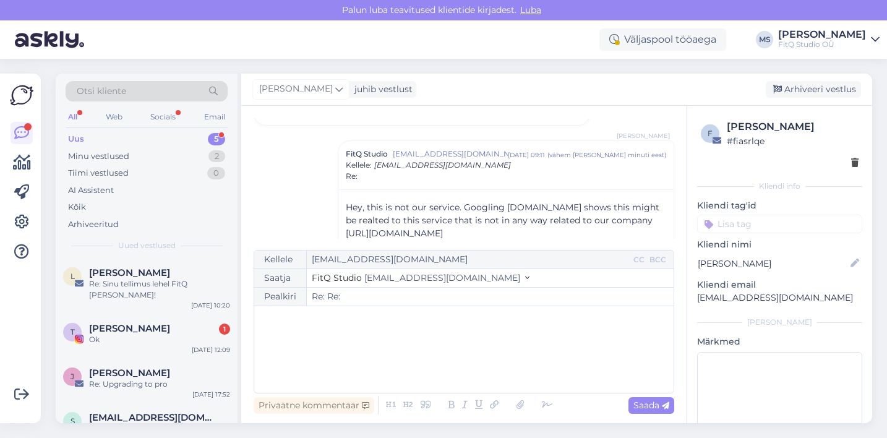
scroll to position [328, 0]
click at [124, 285] on div "Re: Sinu tellimus lehel FitQ [PERSON_NAME]!" at bounding box center [159, 289] width 141 height 22
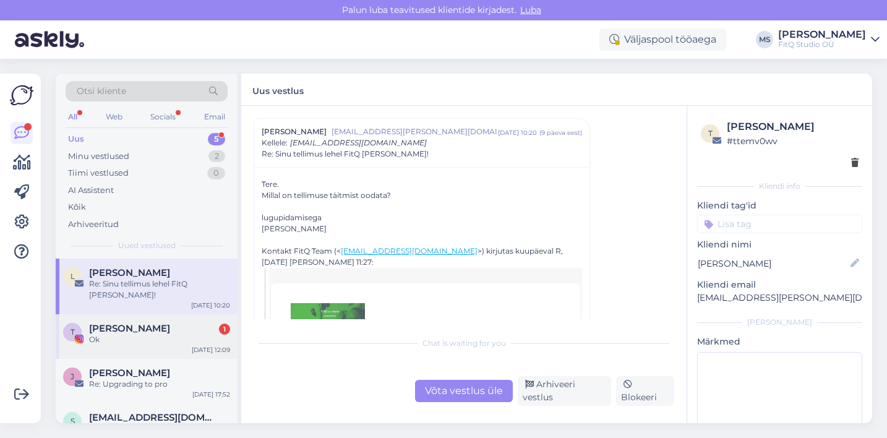
click at [120, 335] on div "Ok" at bounding box center [159, 339] width 141 height 11
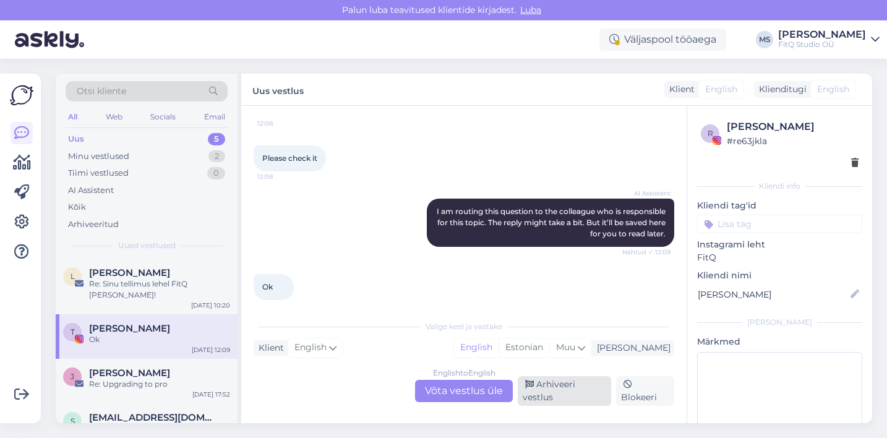
click at [540, 385] on div "Arhiveeri vestlus" at bounding box center [564, 391] width 93 height 30
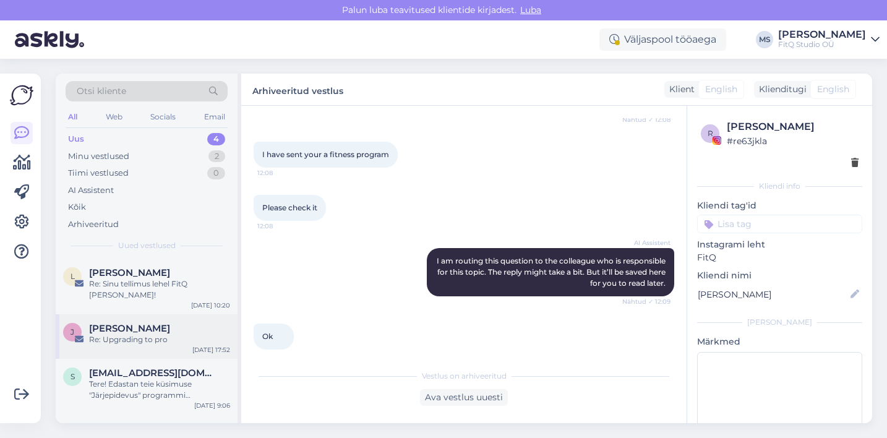
click at [171, 337] on div "Re: Upgrading to pro" at bounding box center [159, 339] width 141 height 11
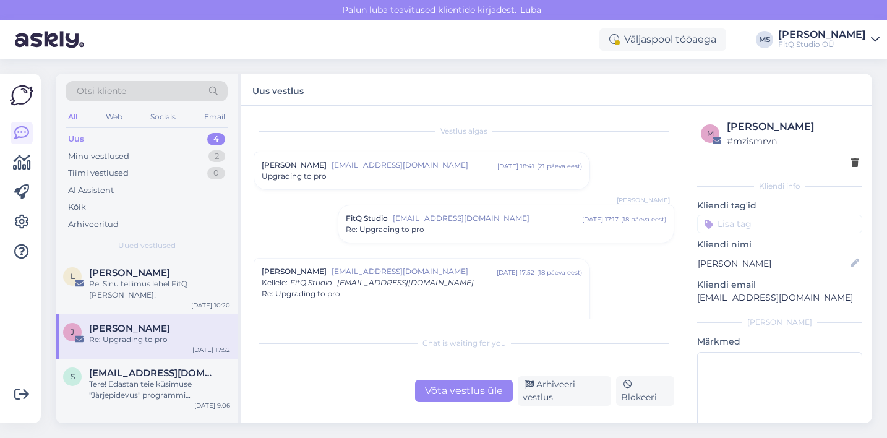
scroll to position [28, 0]
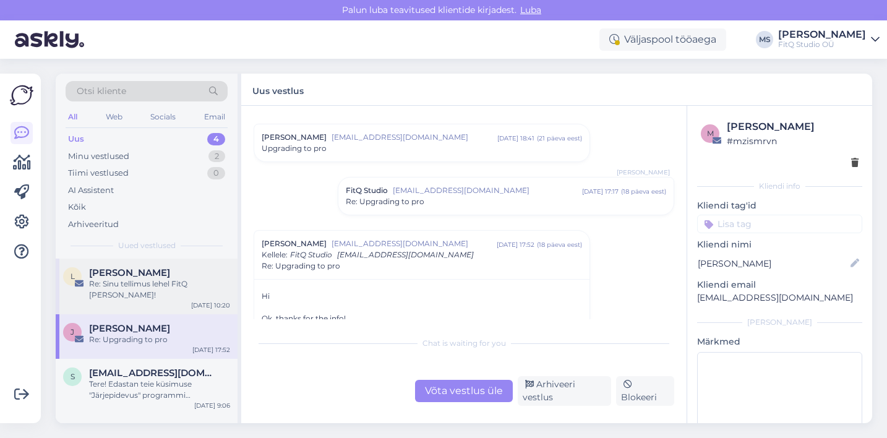
click at [157, 286] on div "Re: Sinu tellimus lehel FitQ [PERSON_NAME]!" at bounding box center [159, 289] width 141 height 22
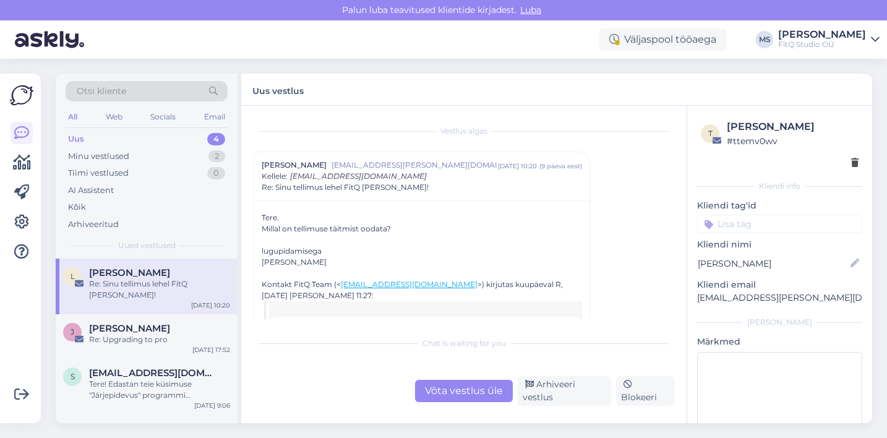
scroll to position [33, 0]
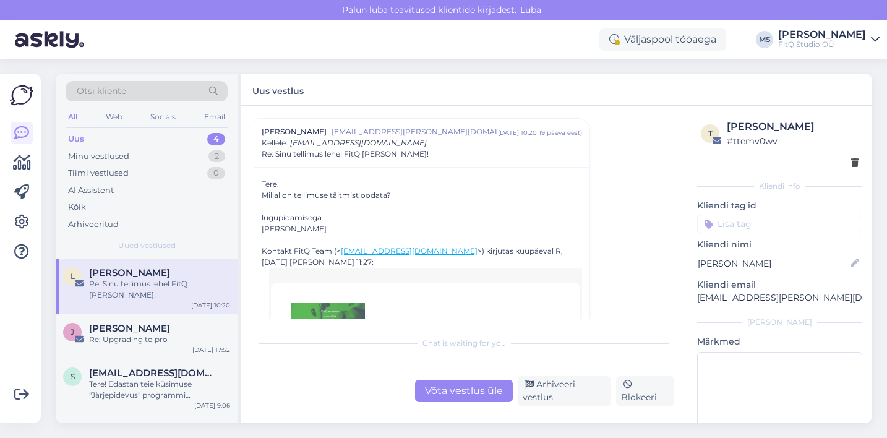
click at [457, 387] on div "Võta vestlus üle" at bounding box center [464, 391] width 98 height 22
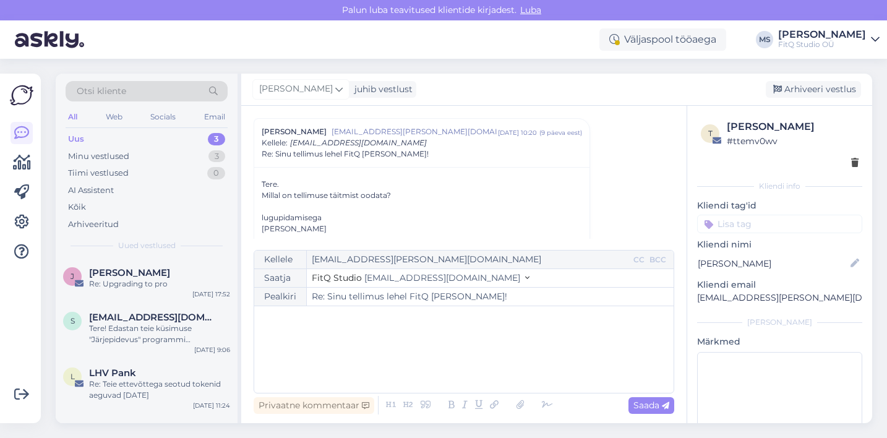
click at [323, 316] on p "﻿" at bounding box center [463, 318] width 407 height 13
